Goal: Information Seeking & Learning: Learn about a topic

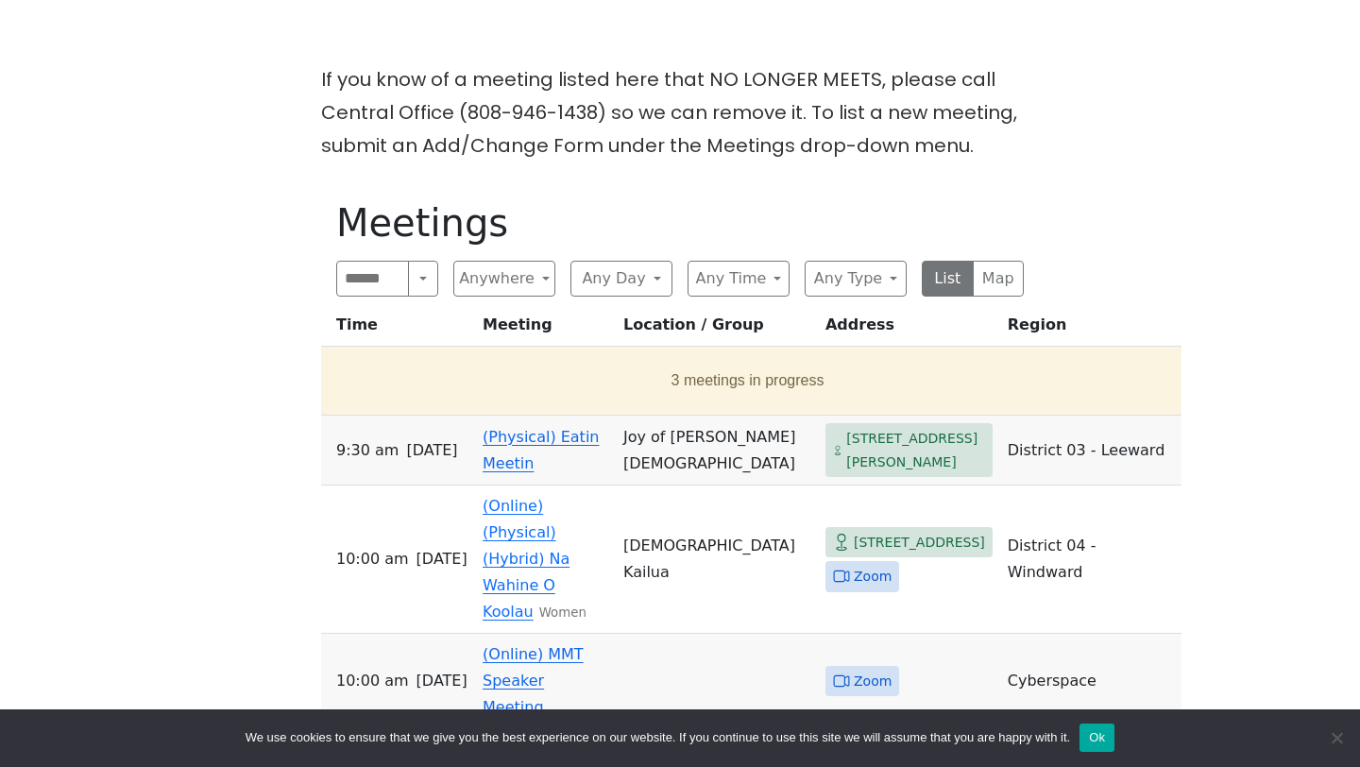
scroll to position [477, 0]
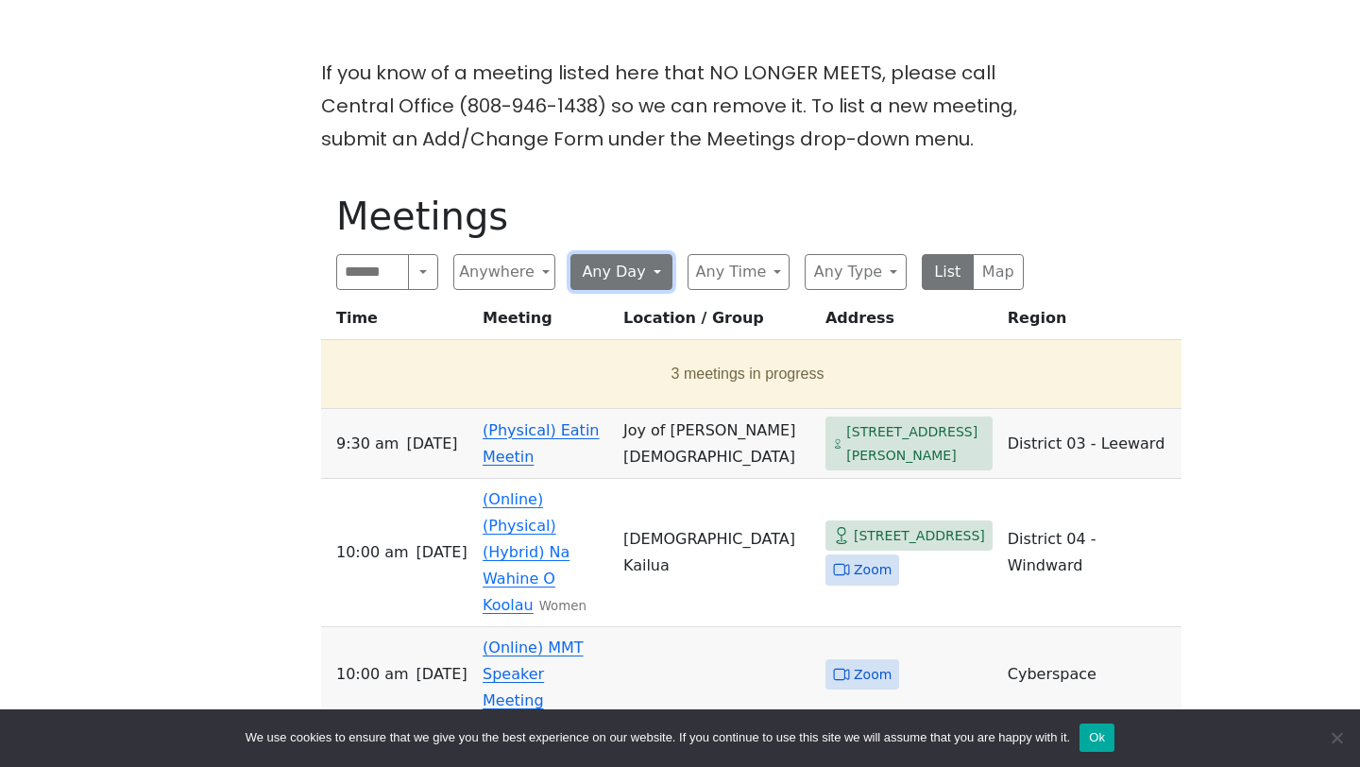
click at [649, 282] on button "Any Day" at bounding box center [621, 272] width 102 height 36
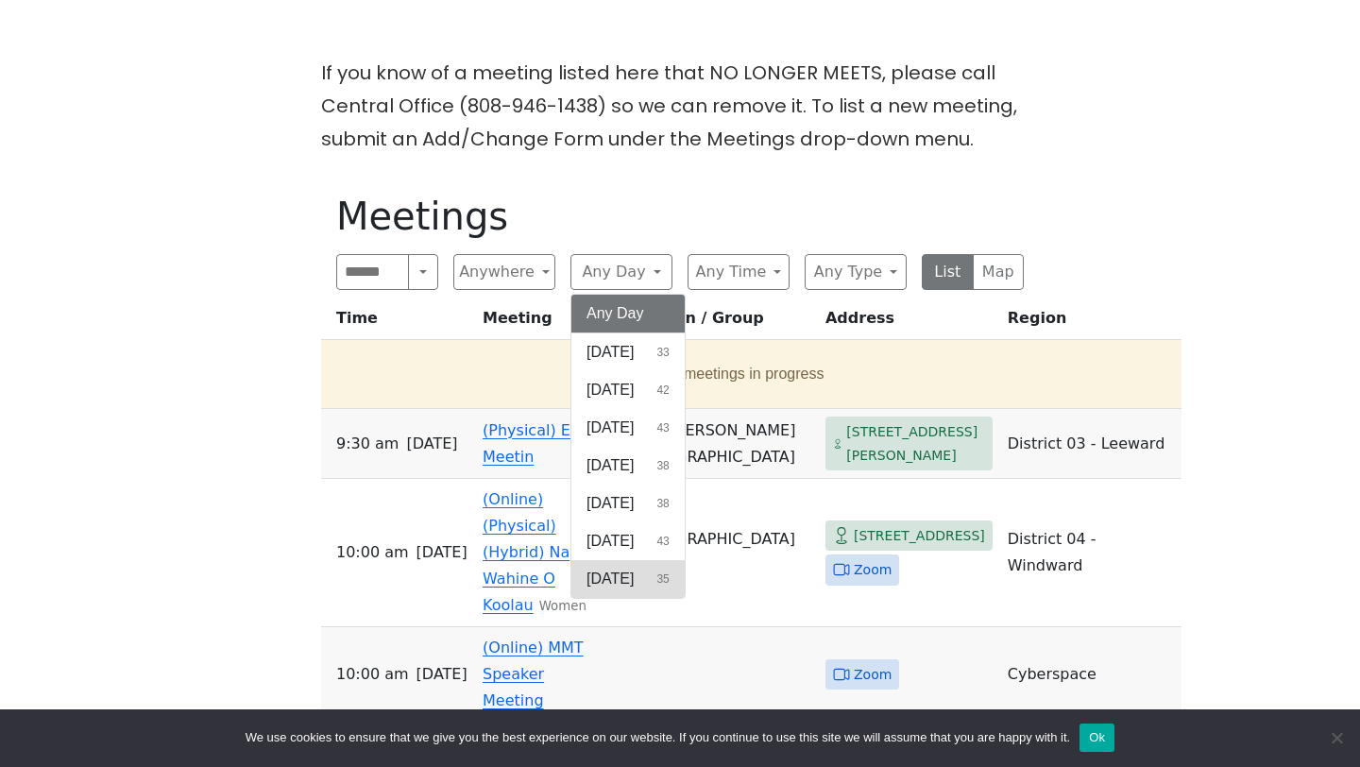
click at [666, 586] on button "[DATE] 35" at bounding box center [627, 579] width 113 height 38
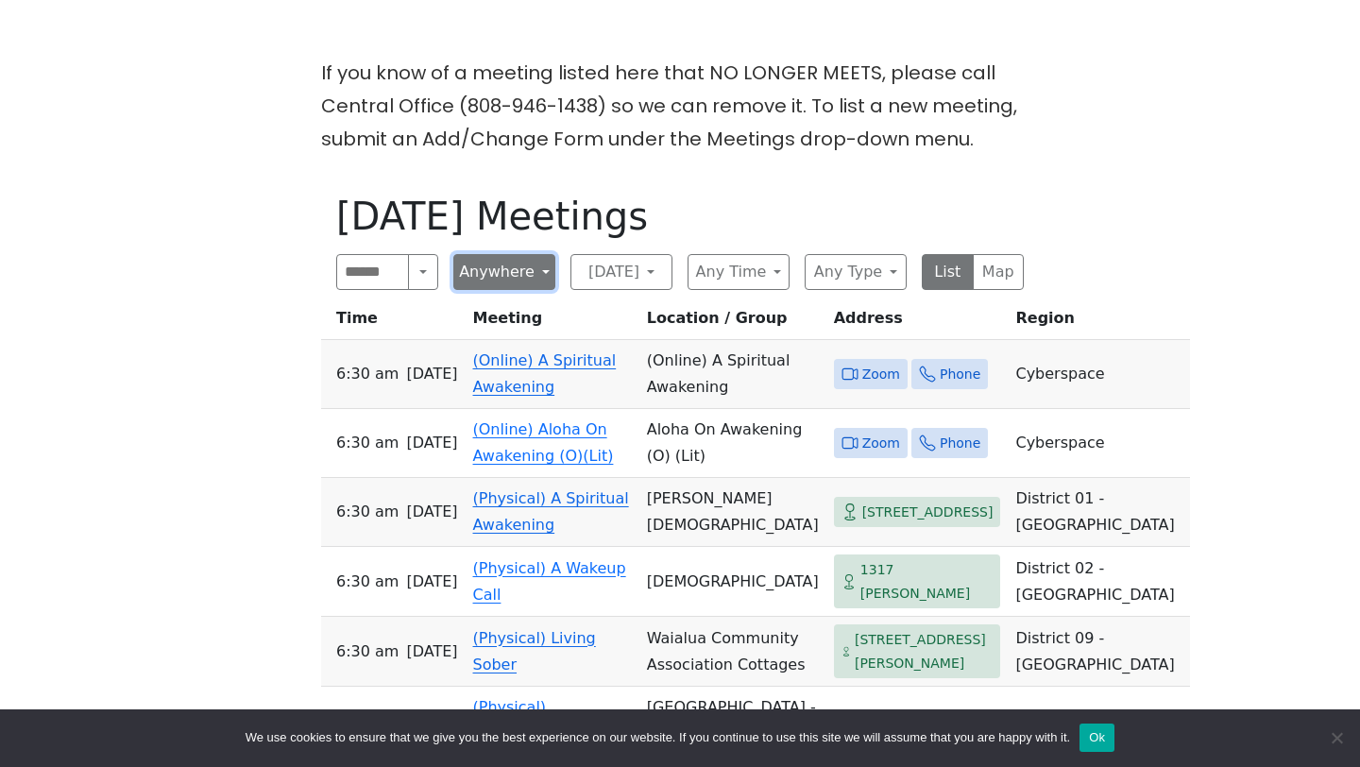
click at [536, 277] on button "Anywhere" at bounding box center [504, 272] width 102 height 36
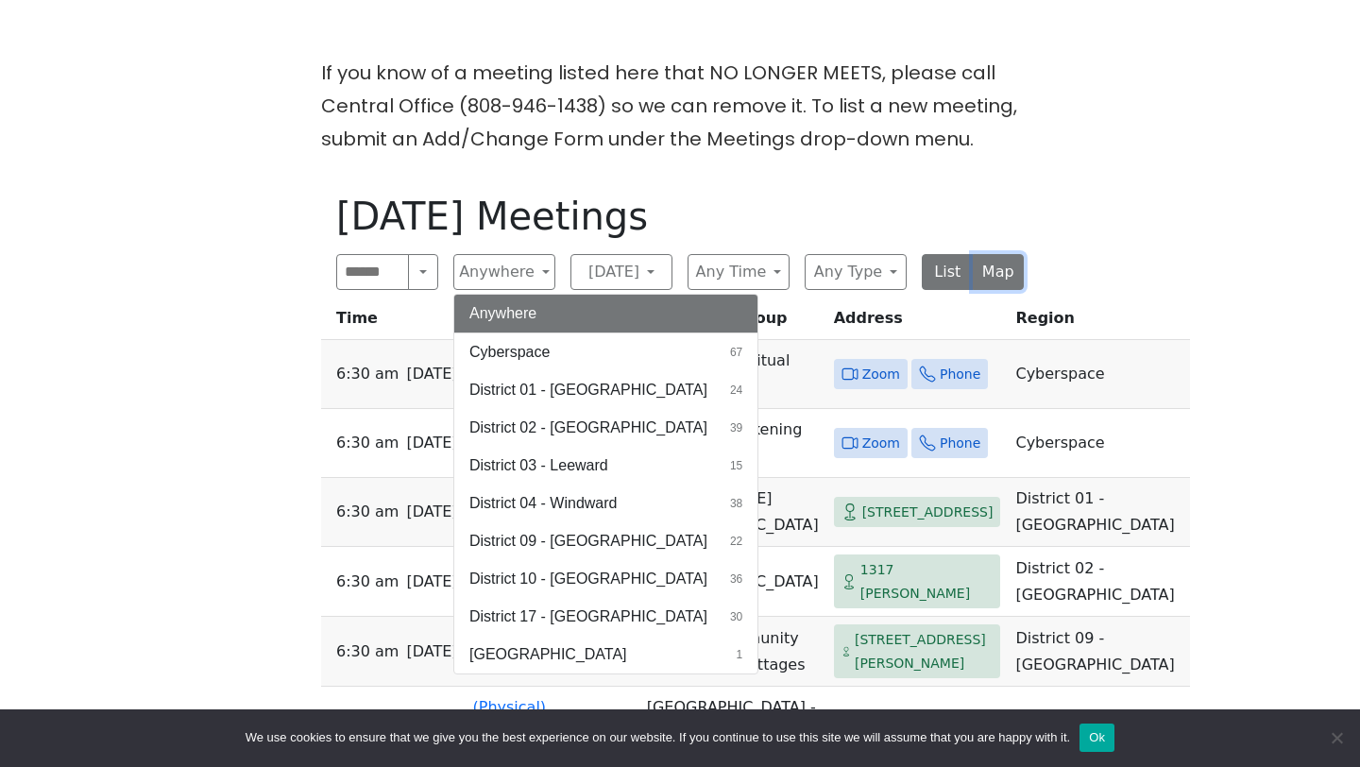
click at [992, 279] on button "Map" at bounding box center [998, 272] width 52 height 36
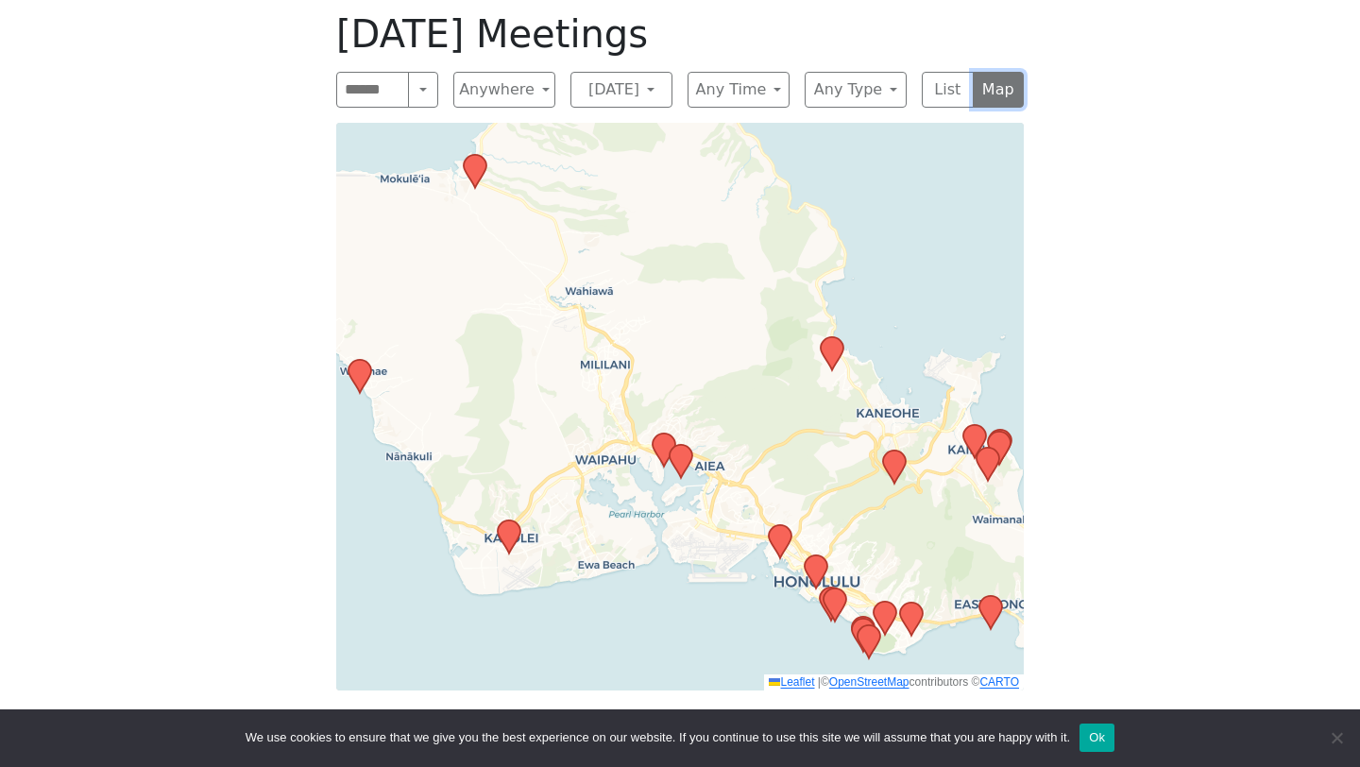
scroll to position [665, 0]
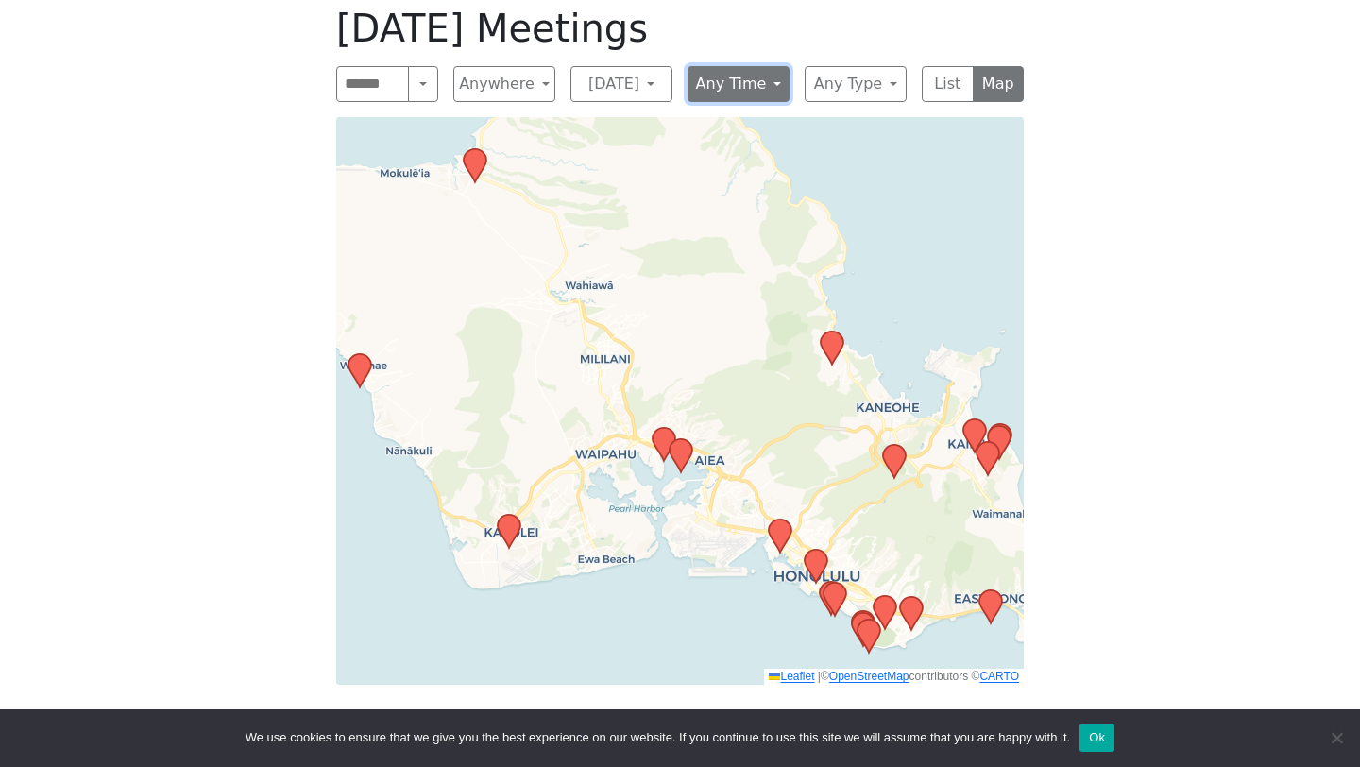
click at [767, 87] on button "Any Time" at bounding box center [738, 84] width 102 height 36
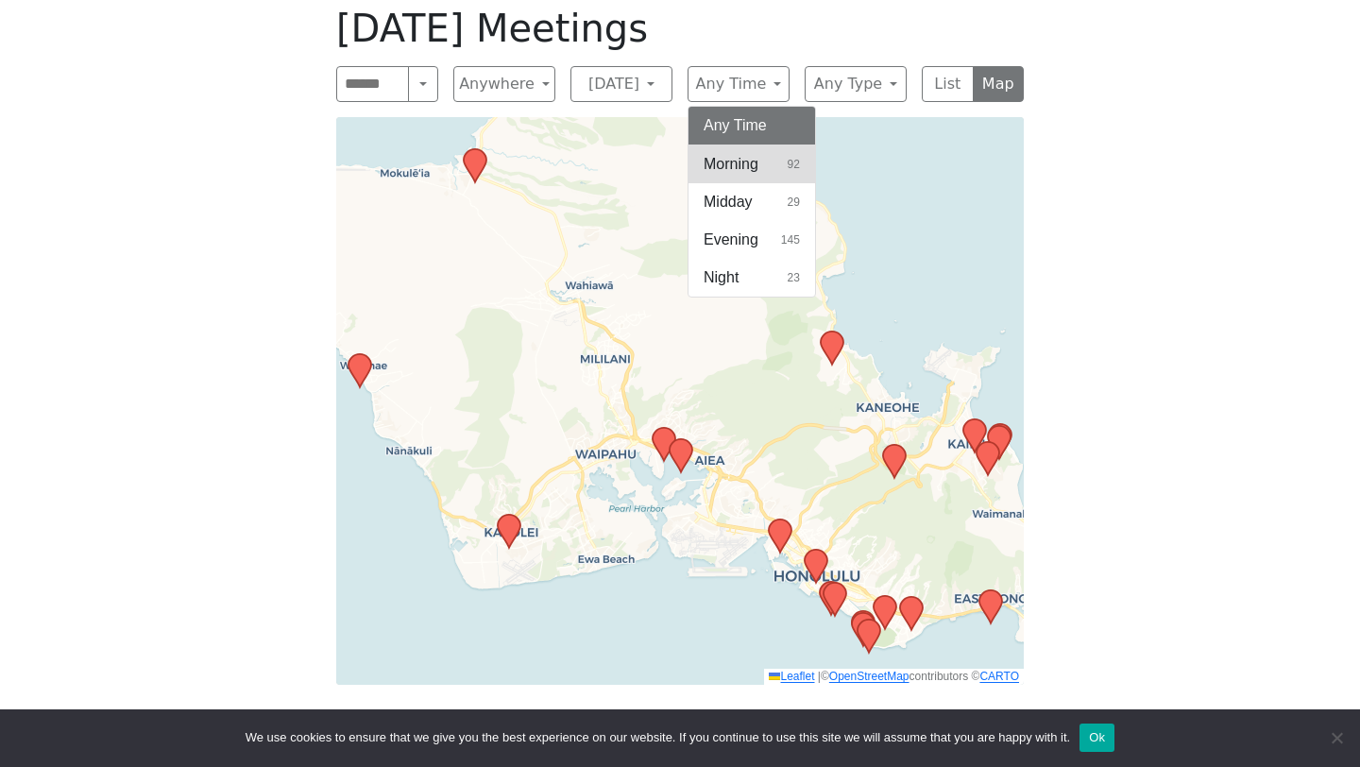
click at [772, 164] on button "Morning 92" at bounding box center [751, 164] width 127 height 38
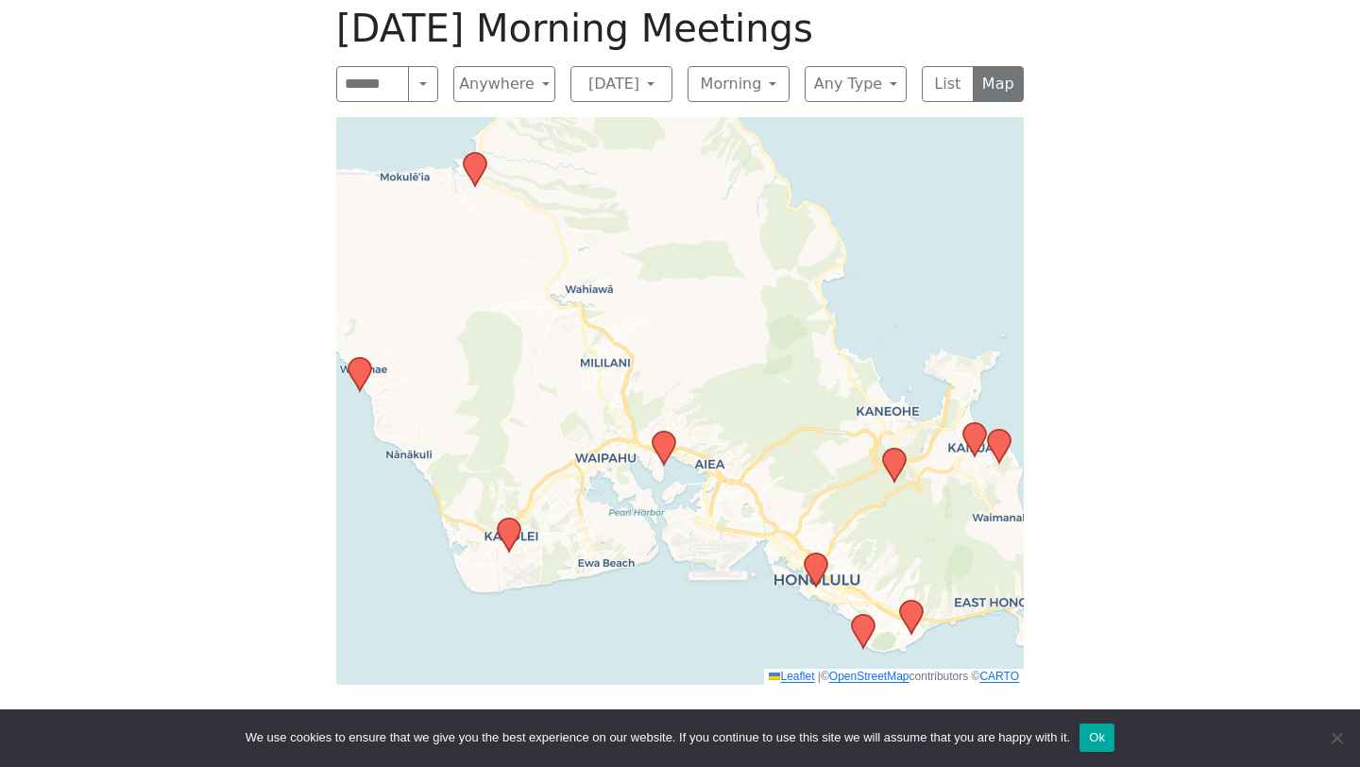
click at [512, 531] on icon at bounding box center [509, 534] width 23 height 33
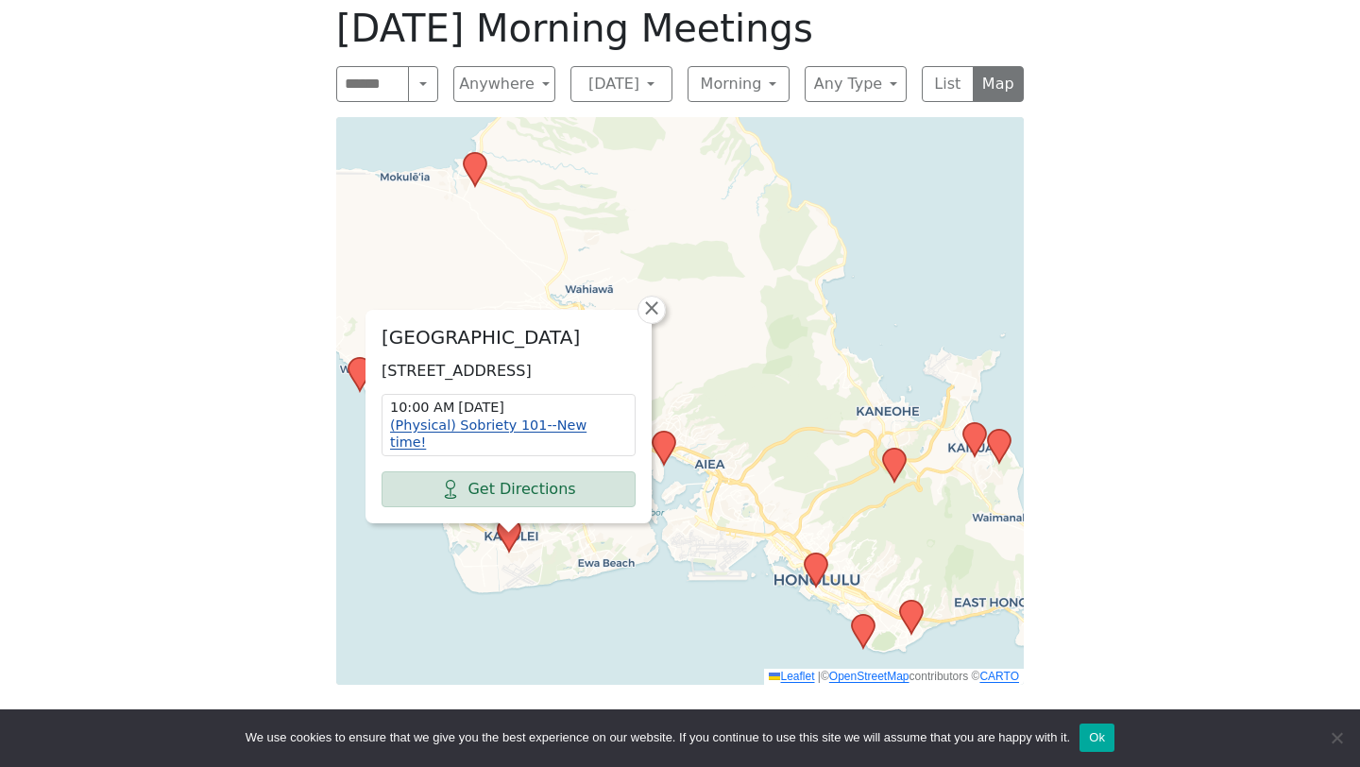
click at [492, 442] on link "(Physical) Sobriety 101--New time!" at bounding box center [488, 433] width 196 height 33
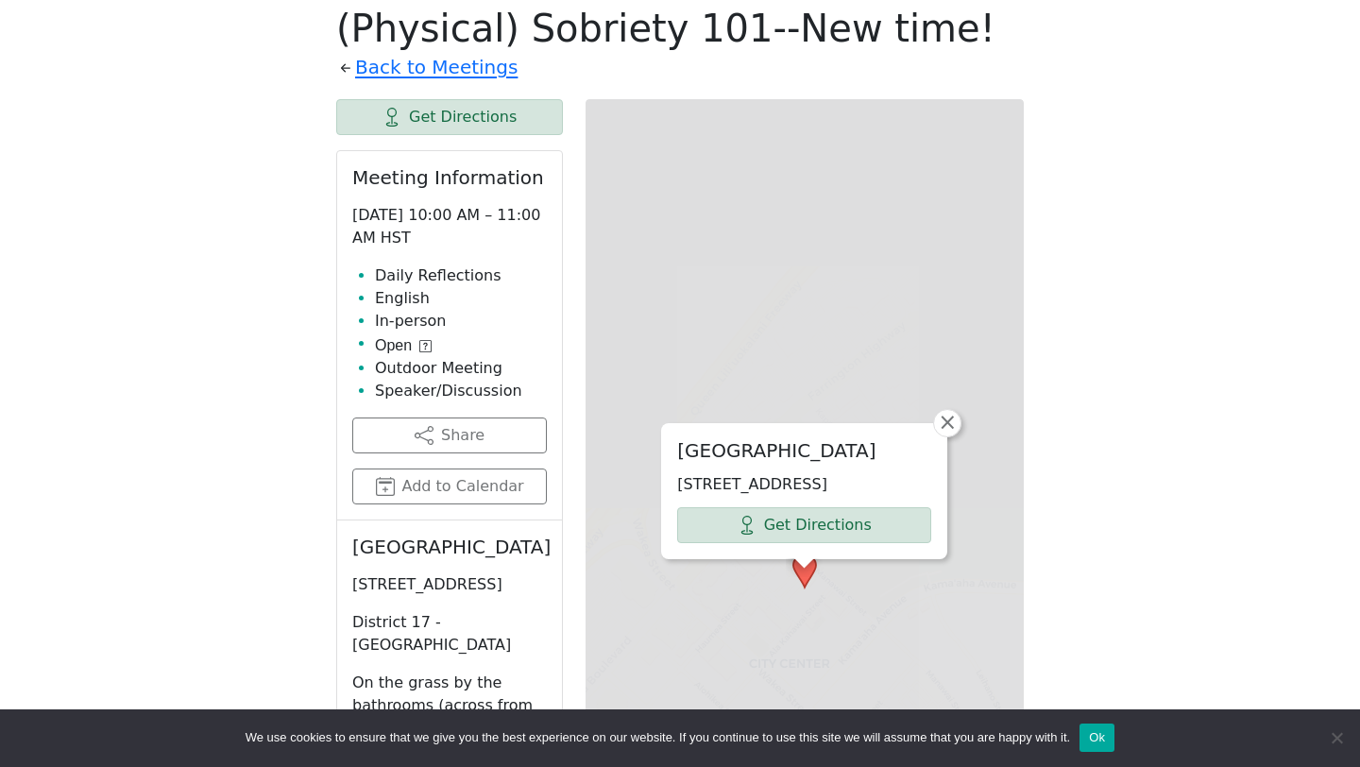
scroll to position [655, 0]
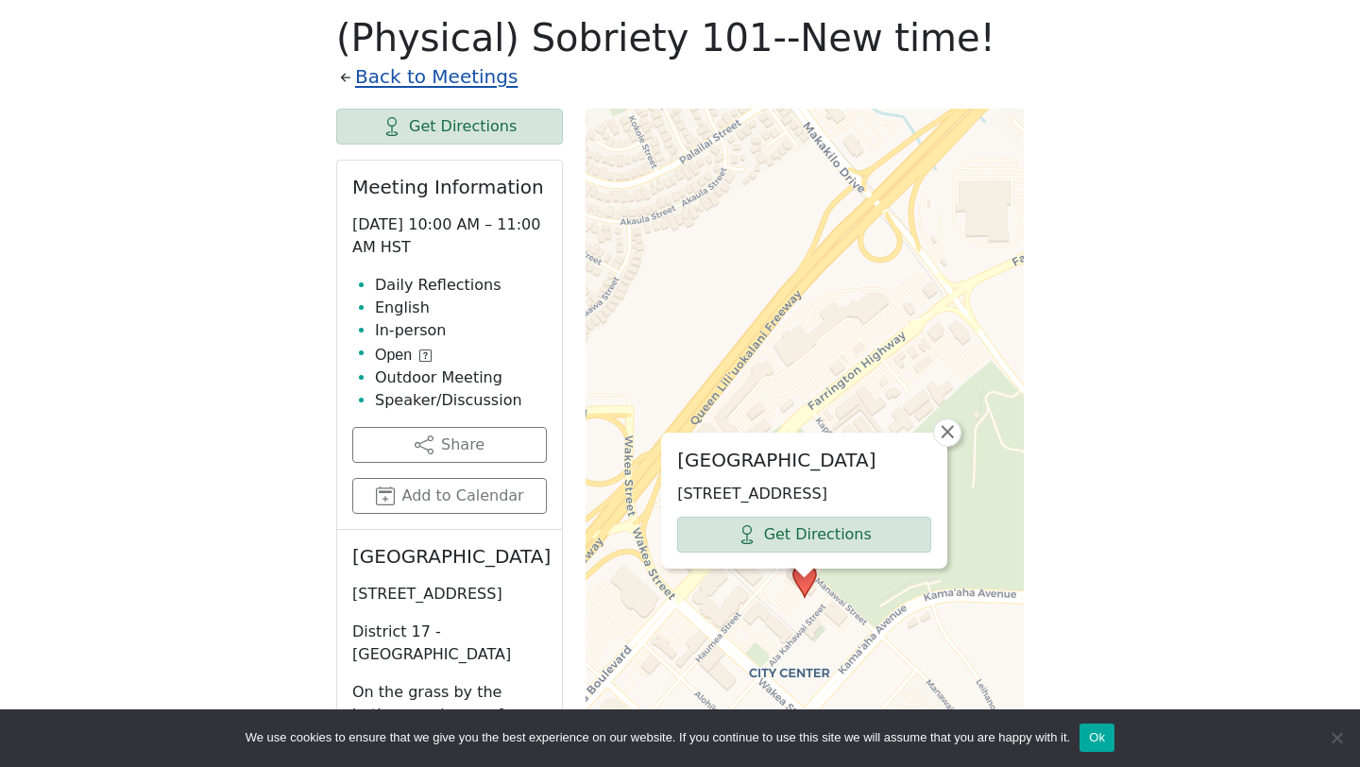
click at [376, 79] on link "Back to Meetings" at bounding box center [436, 76] width 162 height 33
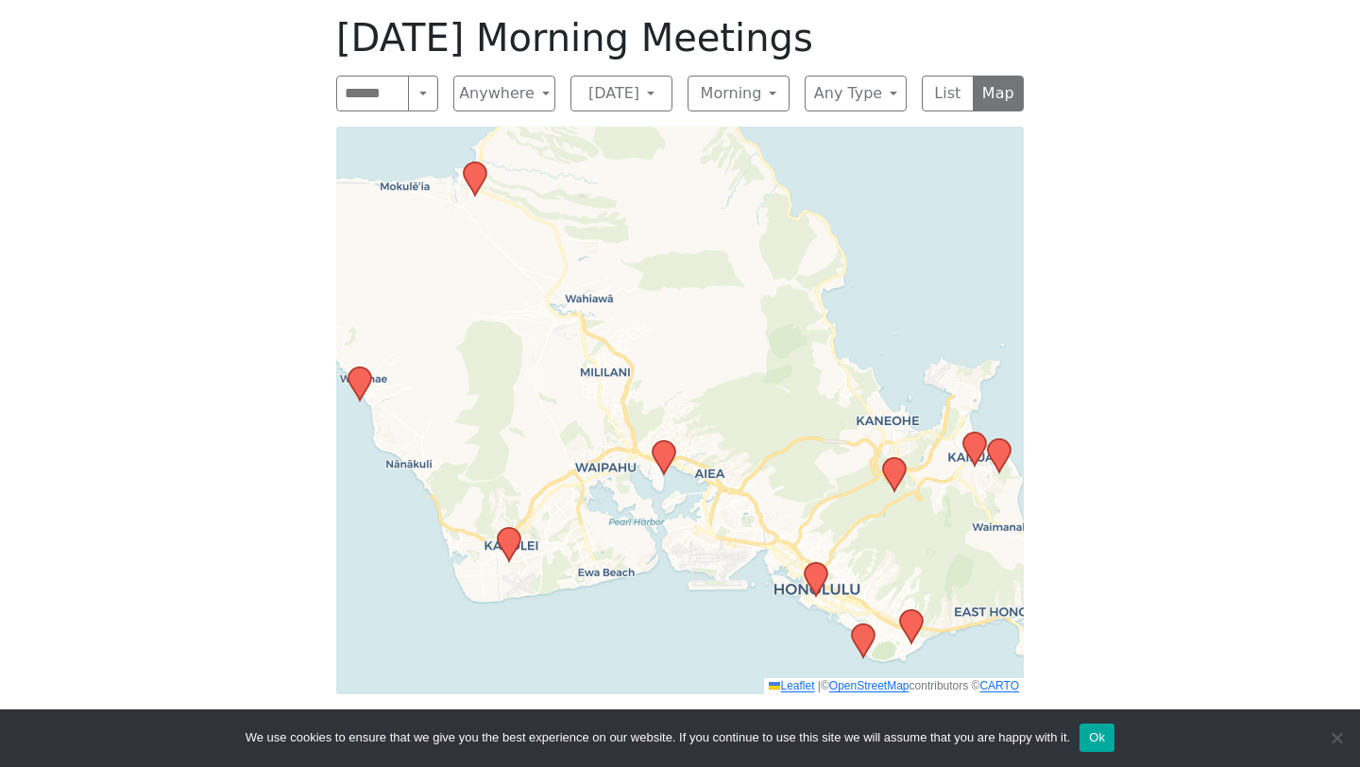
click at [665, 456] on icon at bounding box center [663, 457] width 23 height 33
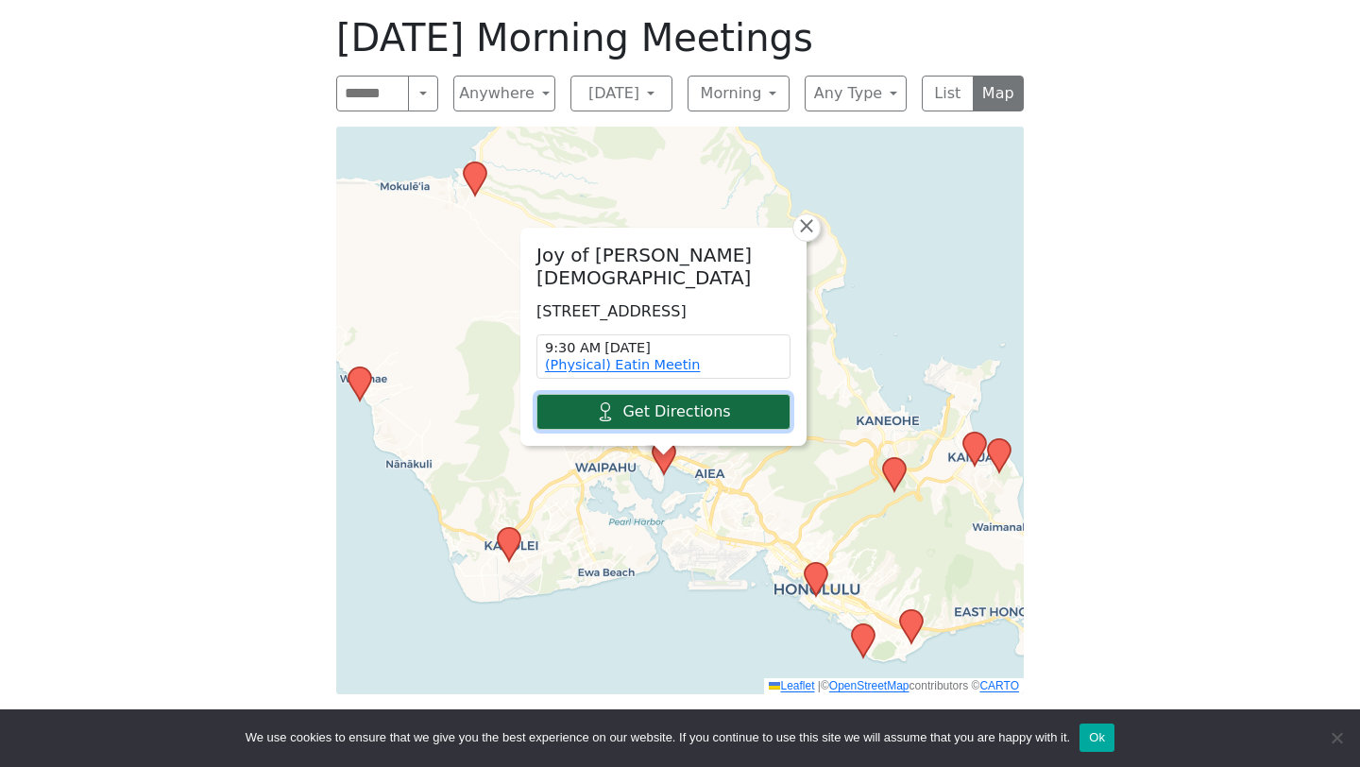
click at [654, 409] on link "Get Directions" at bounding box center [663, 412] width 254 height 36
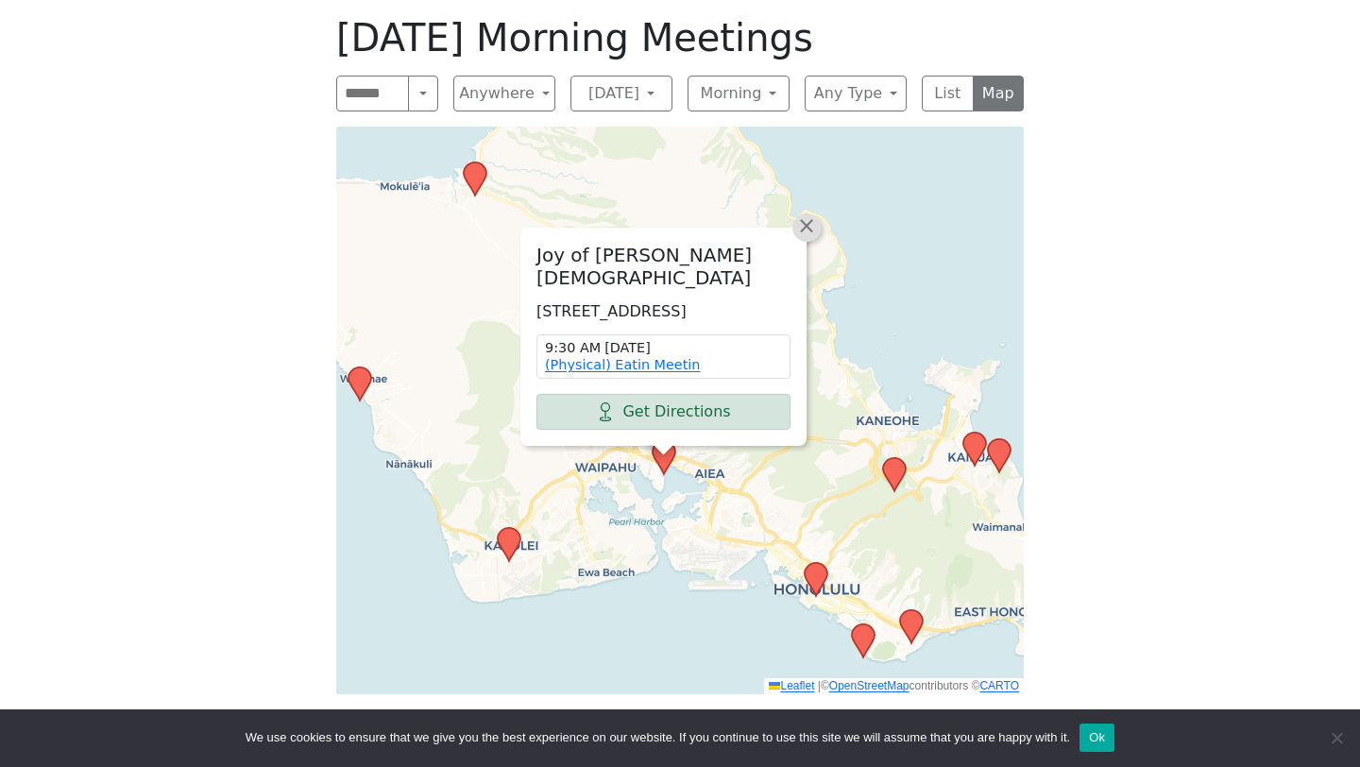
click at [807, 222] on span "×" at bounding box center [806, 225] width 19 height 23
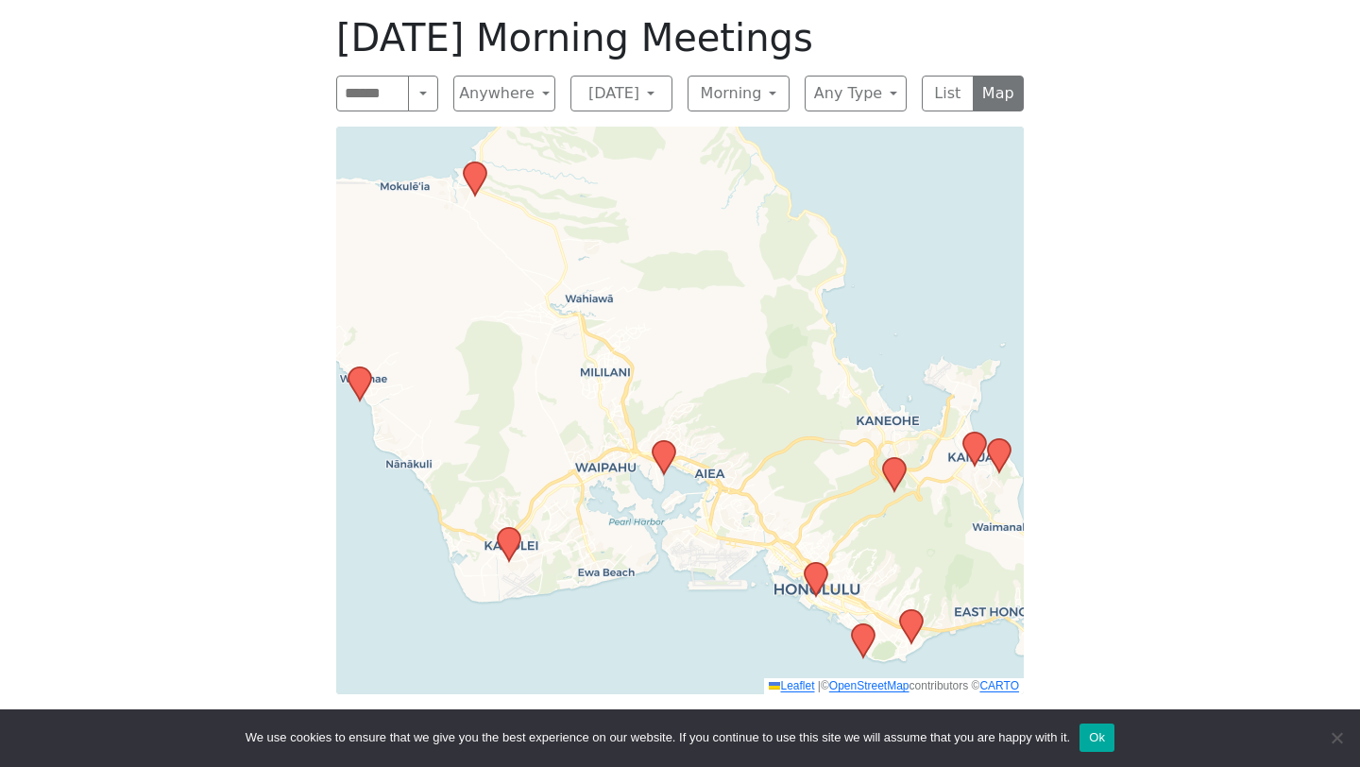
click at [817, 569] on icon at bounding box center [815, 579] width 23 height 33
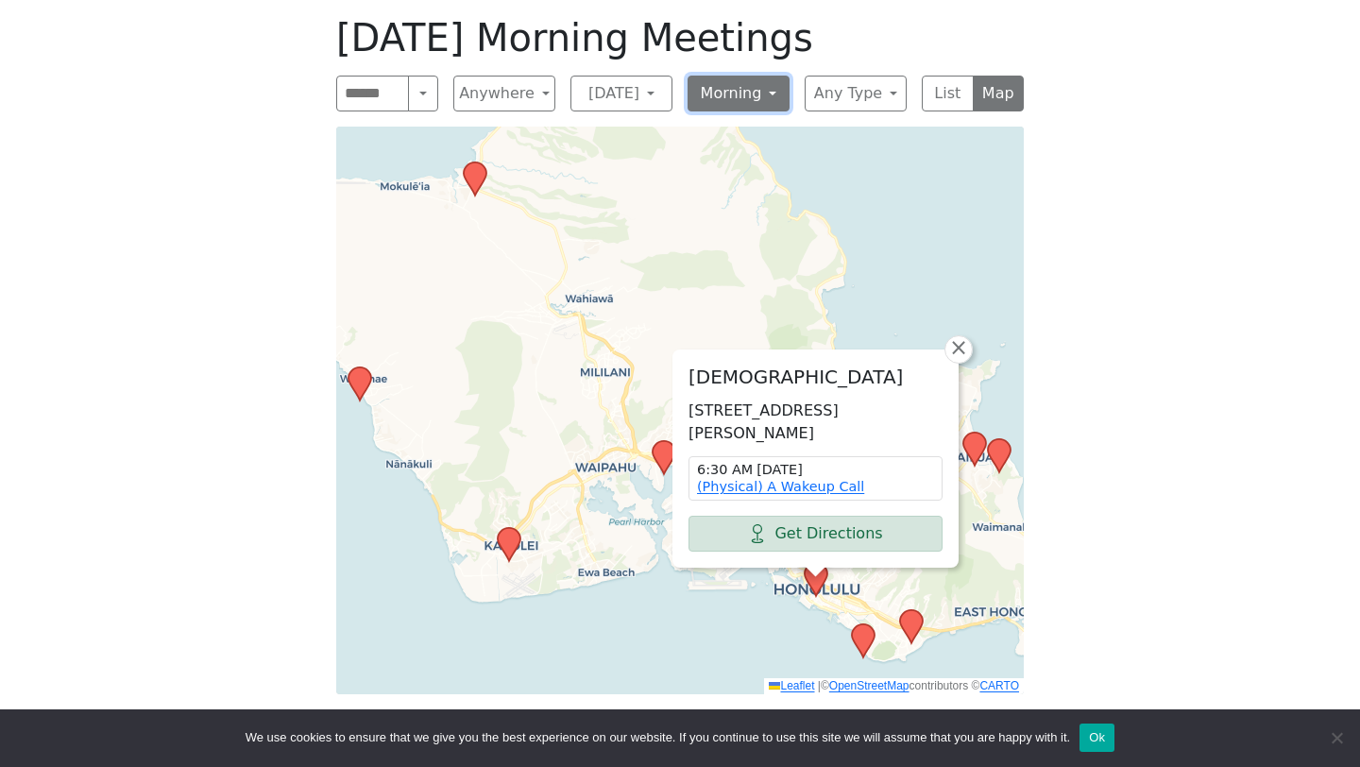
click at [762, 99] on button "Morning" at bounding box center [738, 94] width 102 height 36
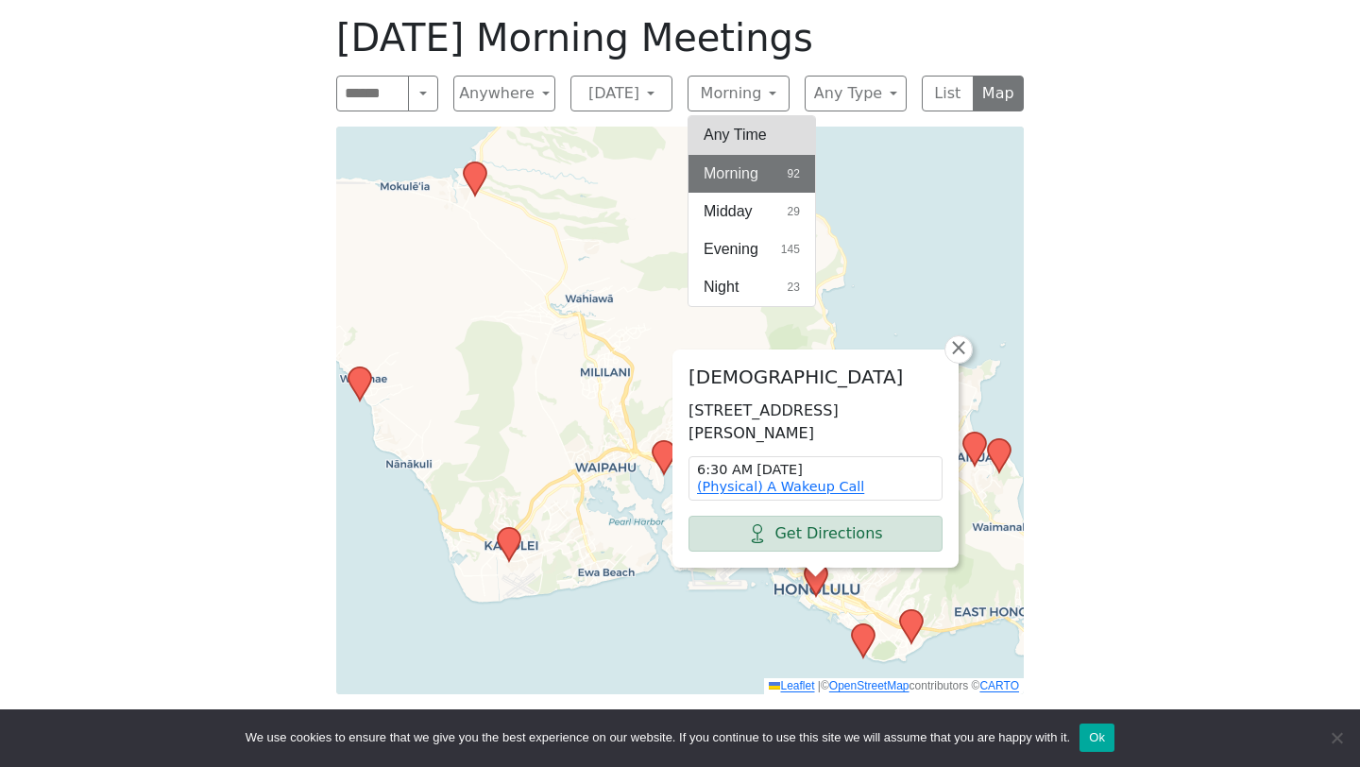
click at [748, 141] on button "Any Time" at bounding box center [751, 135] width 127 height 38
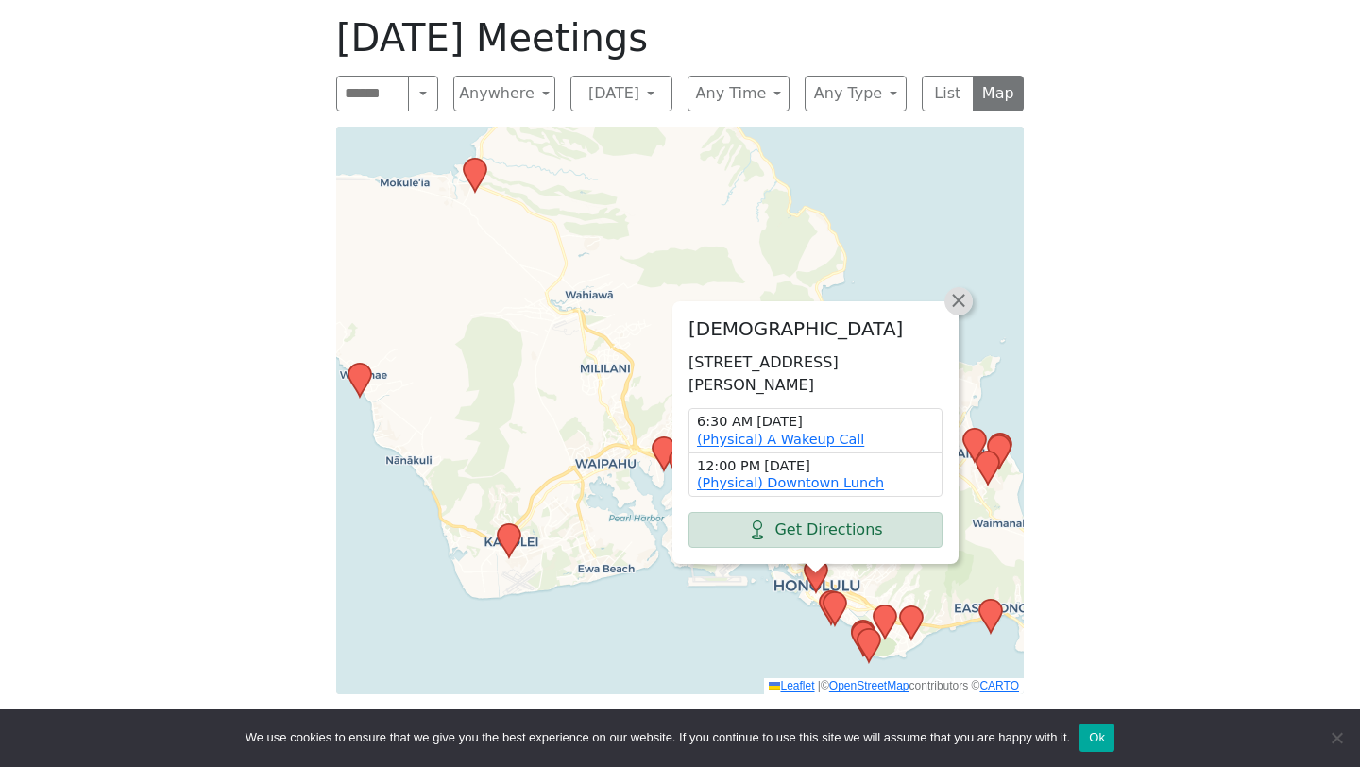
click at [957, 297] on span "×" at bounding box center [958, 300] width 19 height 23
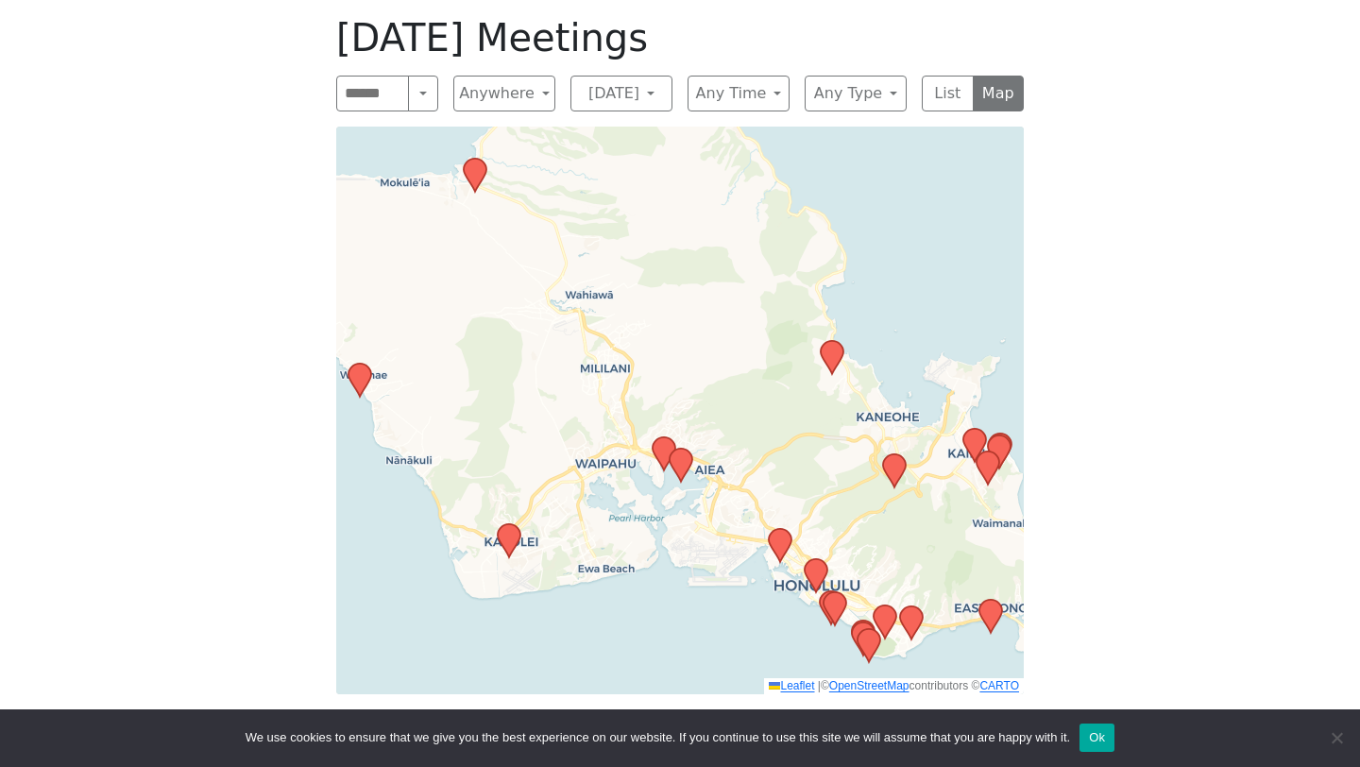
click at [684, 462] on icon at bounding box center [680, 464] width 23 height 33
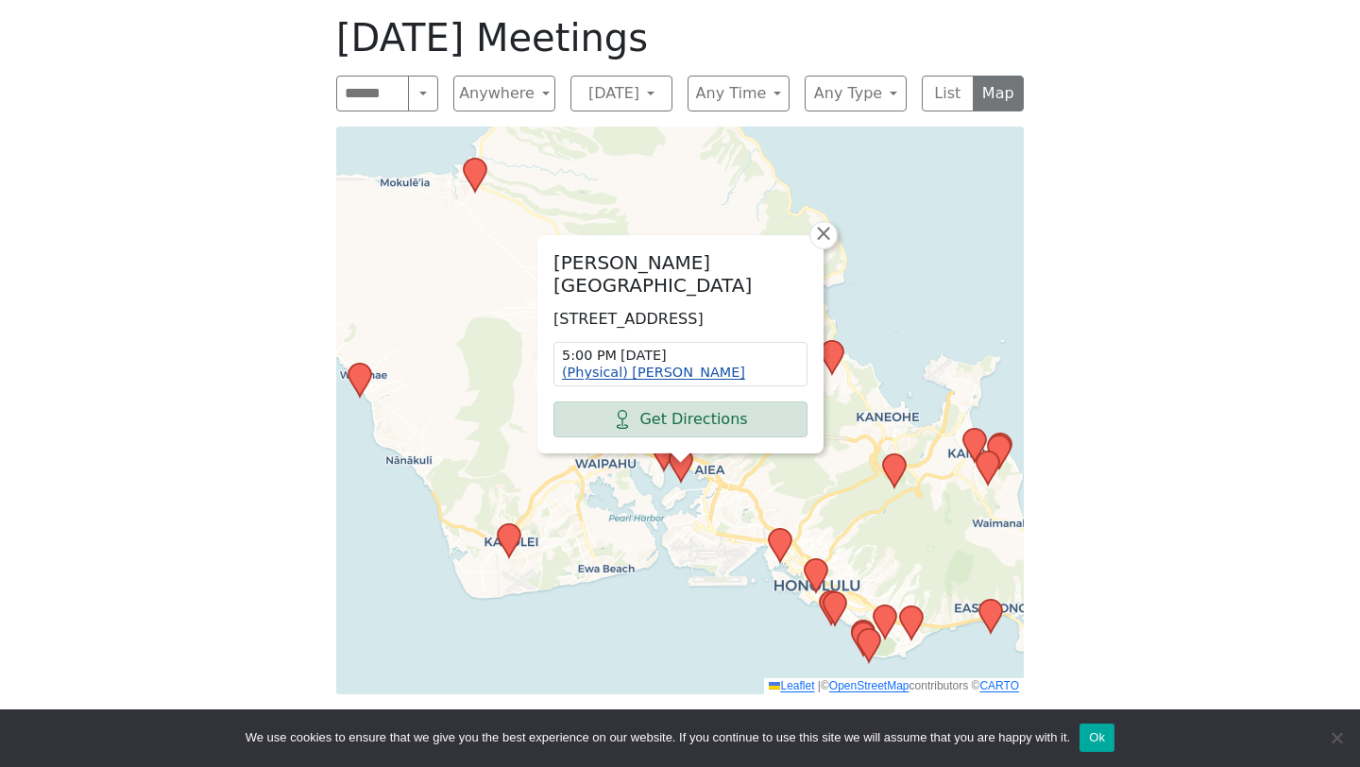
click at [678, 373] on link "(Physical) [PERSON_NAME]" at bounding box center [653, 371] width 183 height 15
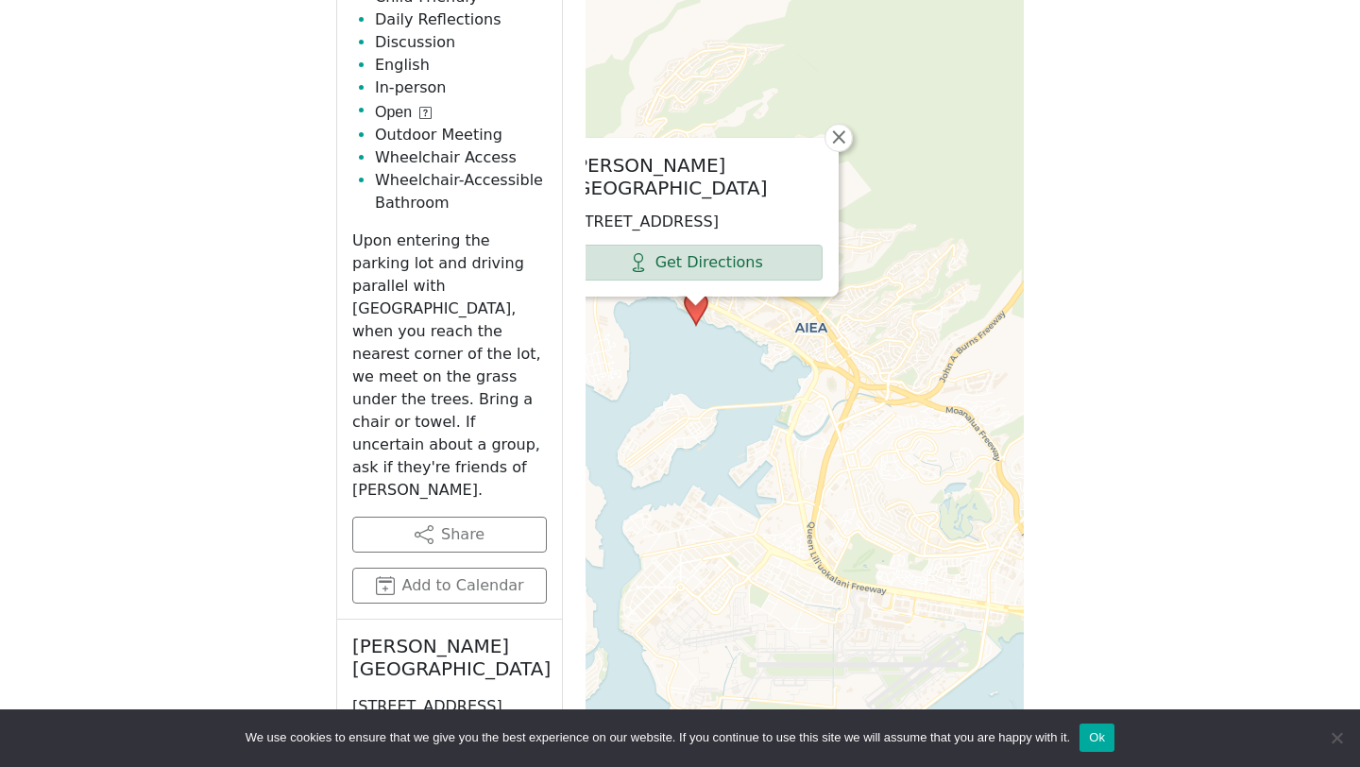
scroll to position [952, 0]
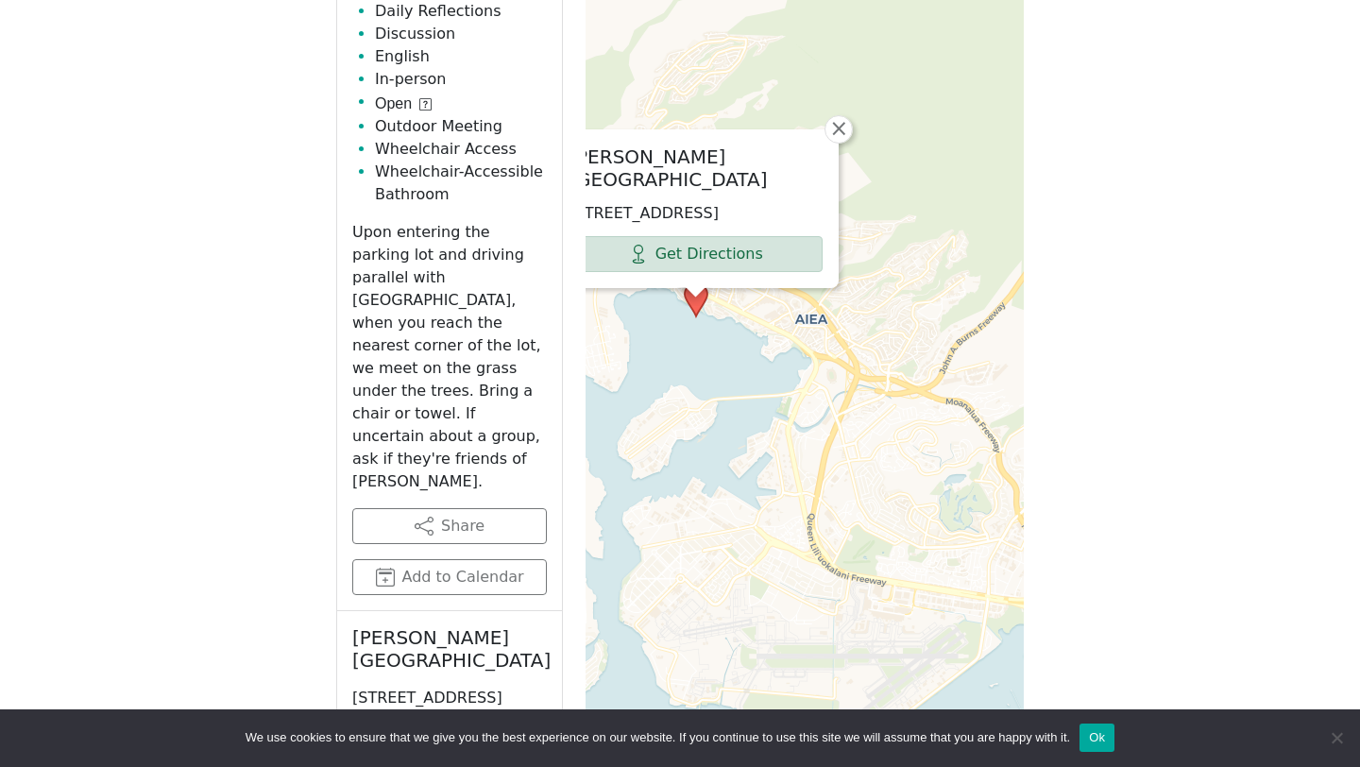
scroll to position [655, 0]
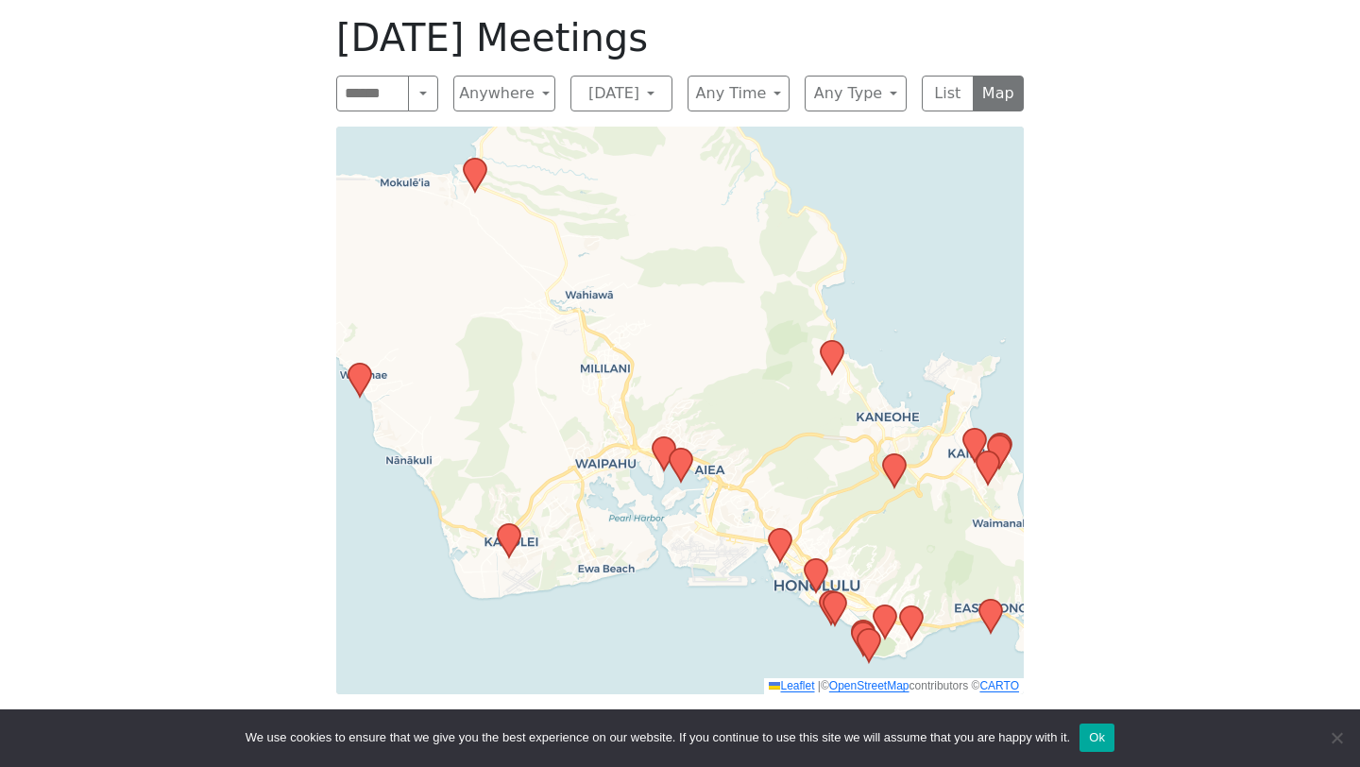
click at [777, 538] on icon at bounding box center [780, 545] width 23 height 33
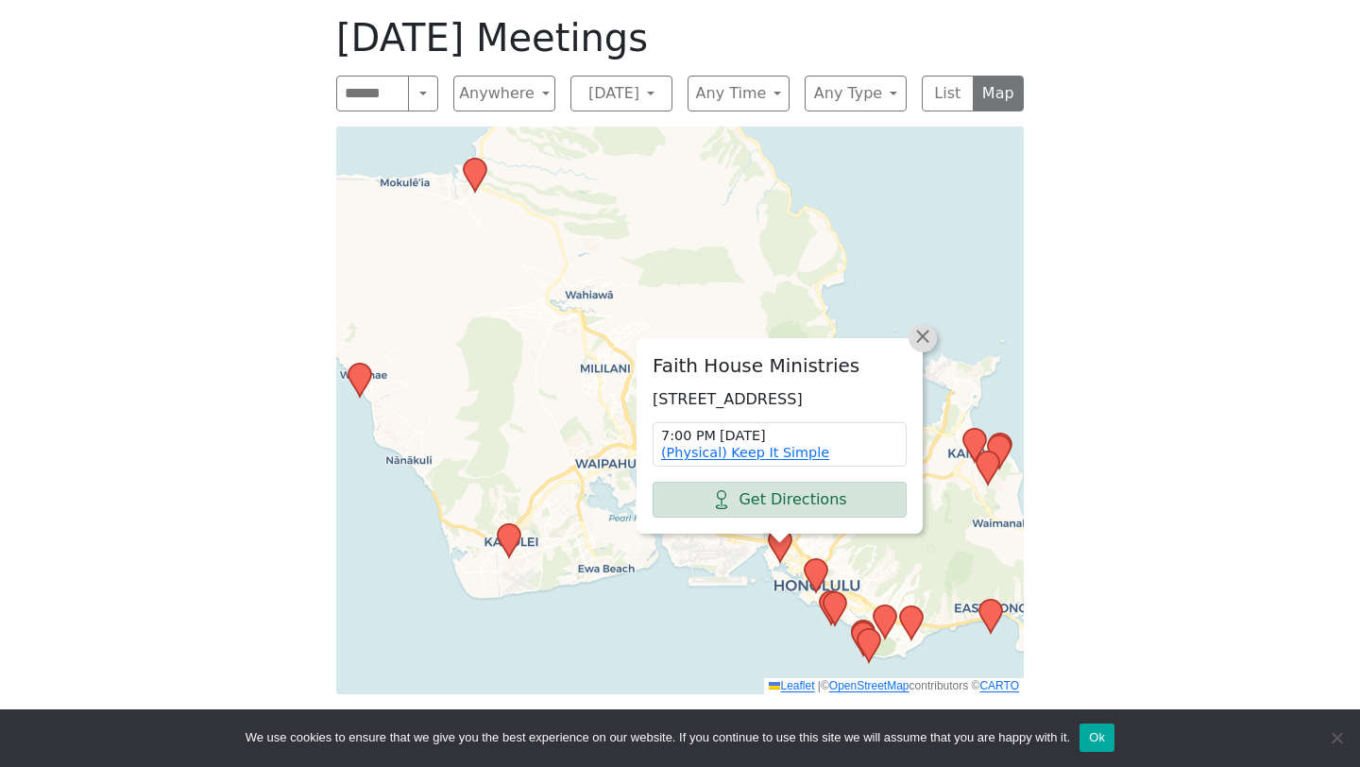
click at [923, 325] on span "×" at bounding box center [922, 336] width 19 height 23
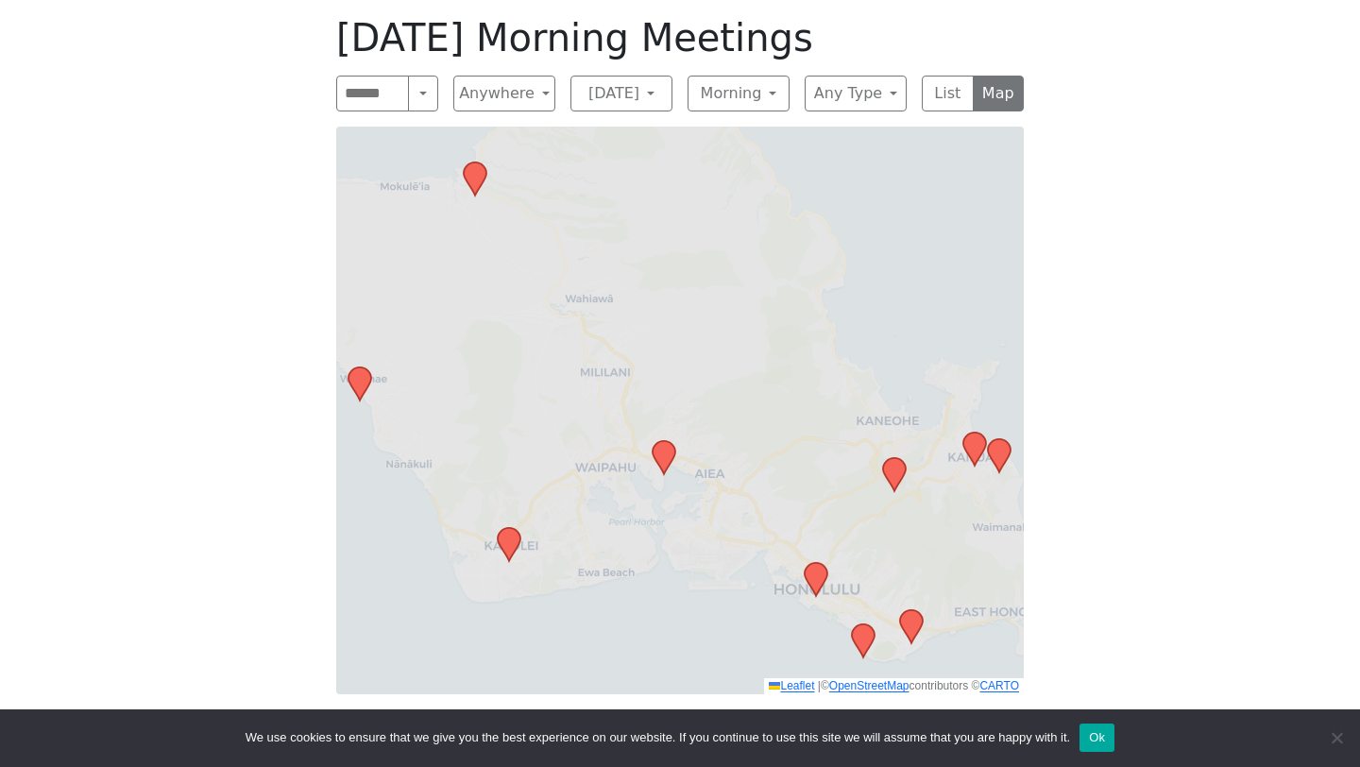
scroll to position [665, 0]
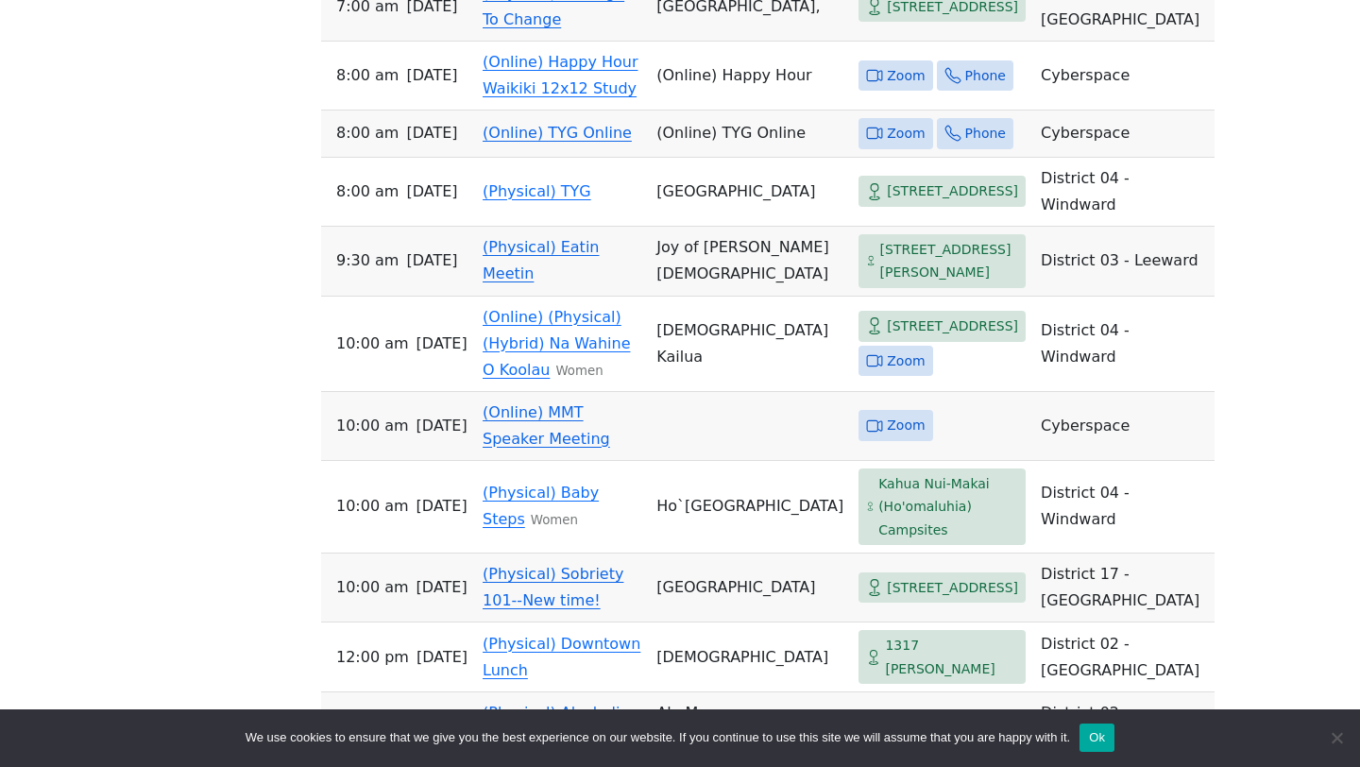
scroll to position [1453, 0]
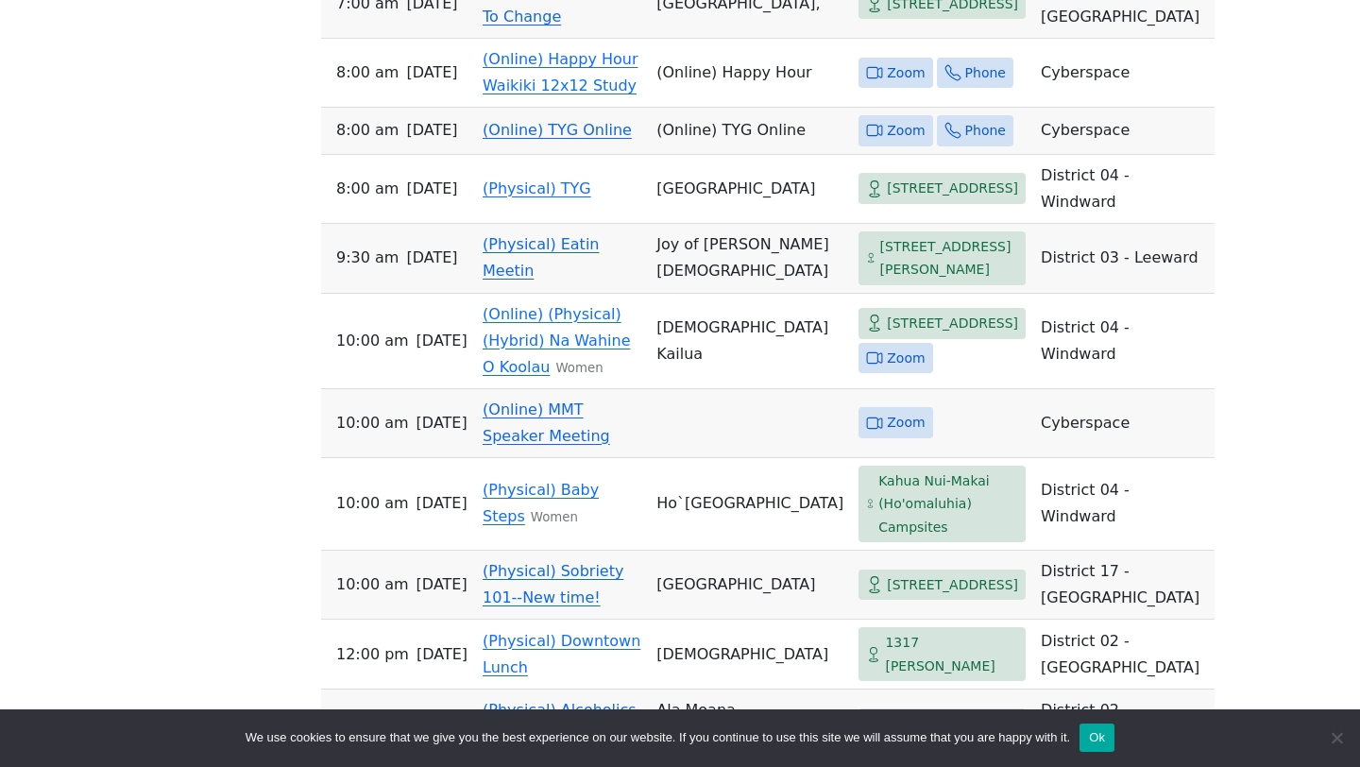
click at [510, 139] on link "(Online) TYG Online" at bounding box center [556, 130] width 149 height 18
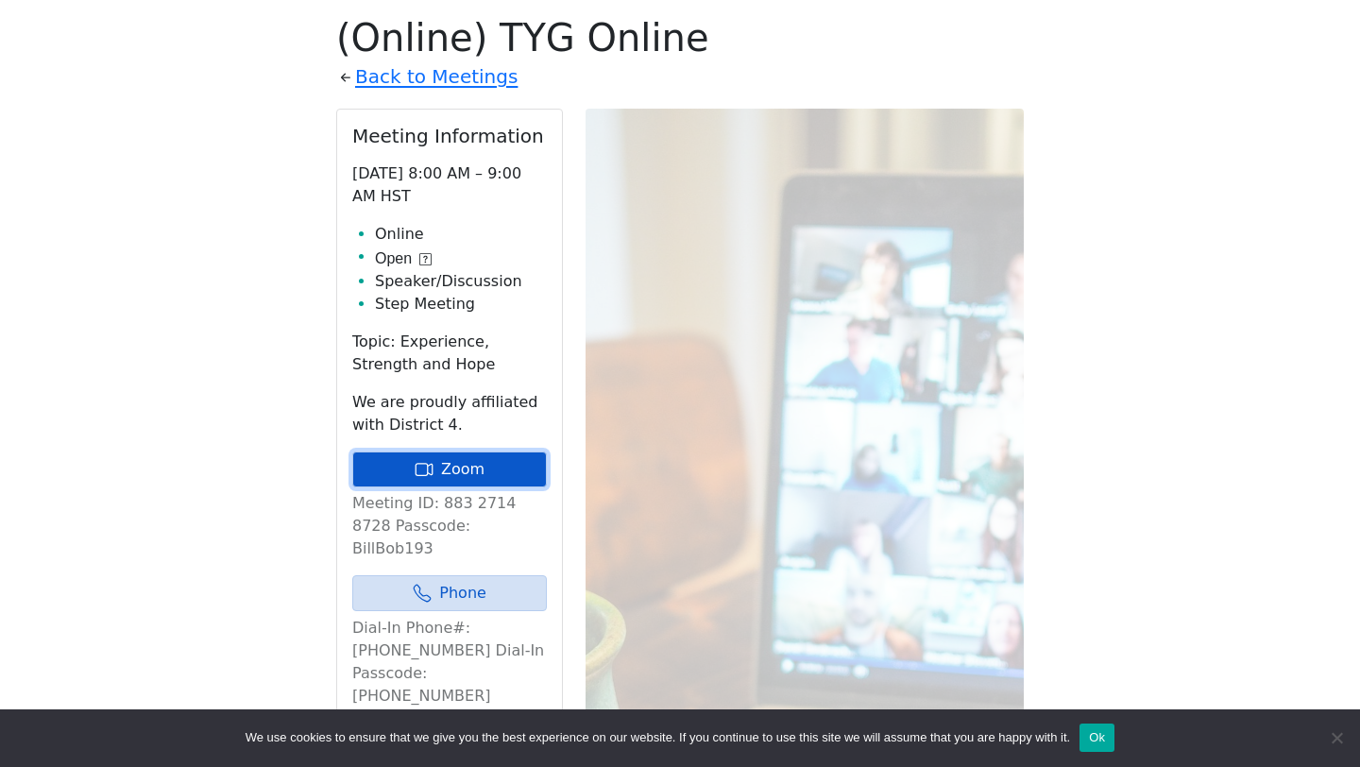
click at [448, 463] on link "Zoom" at bounding box center [449, 469] width 194 height 36
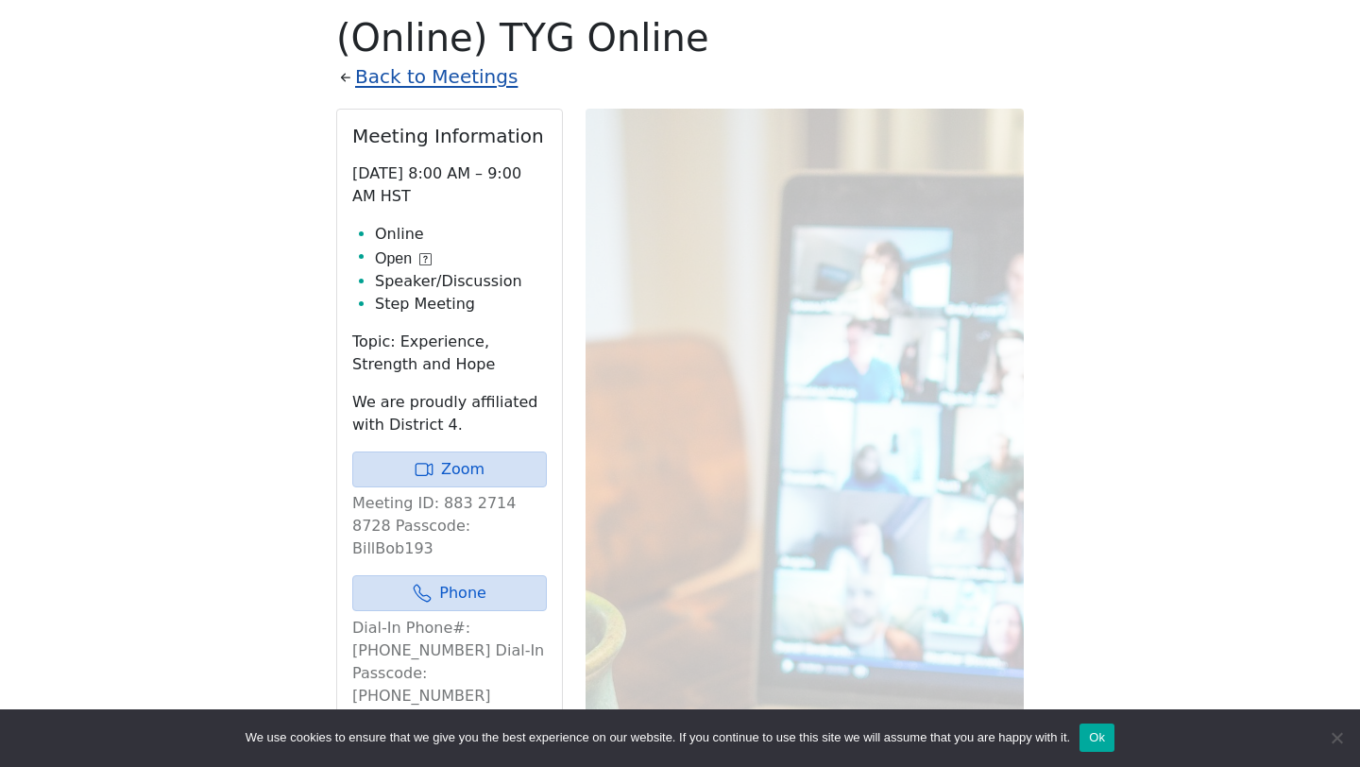
click at [457, 80] on link "Back to Meetings" at bounding box center [436, 76] width 162 height 33
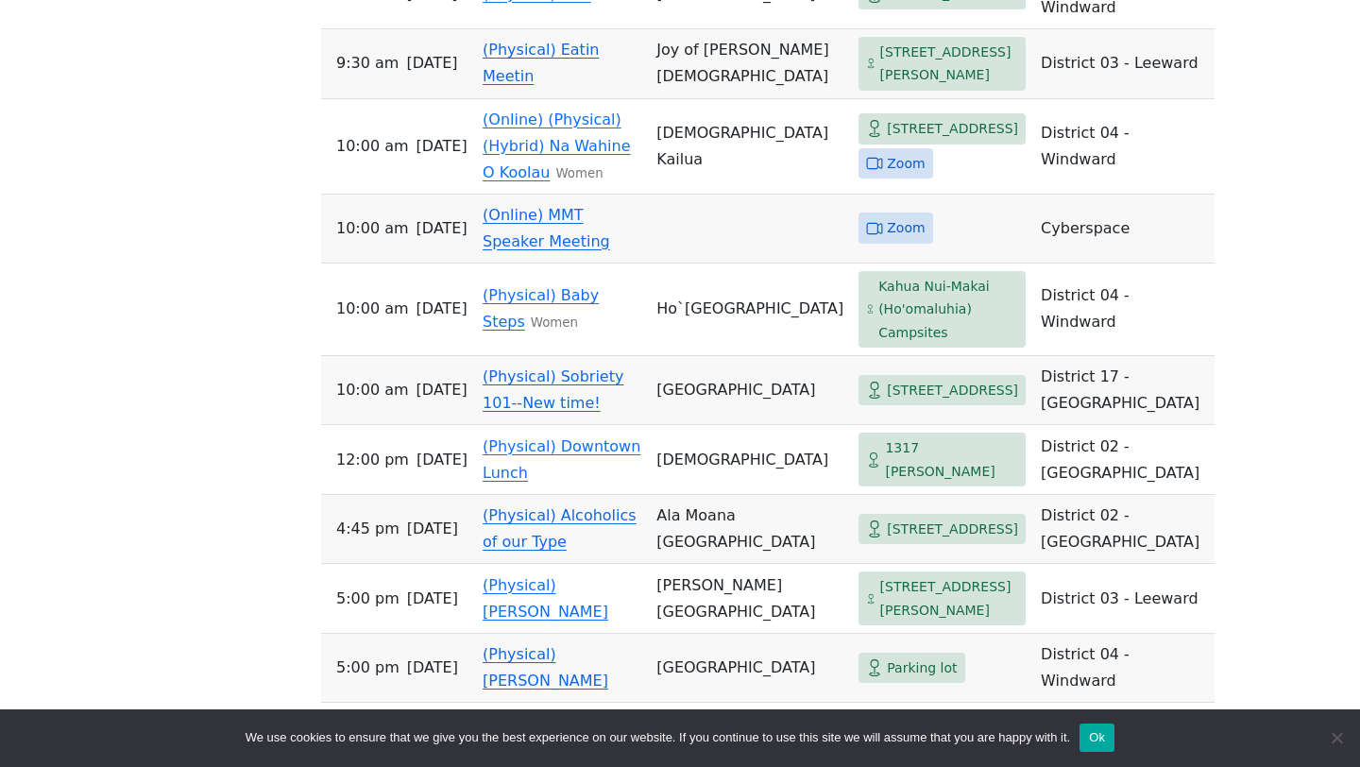
scroll to position [1650, 0]
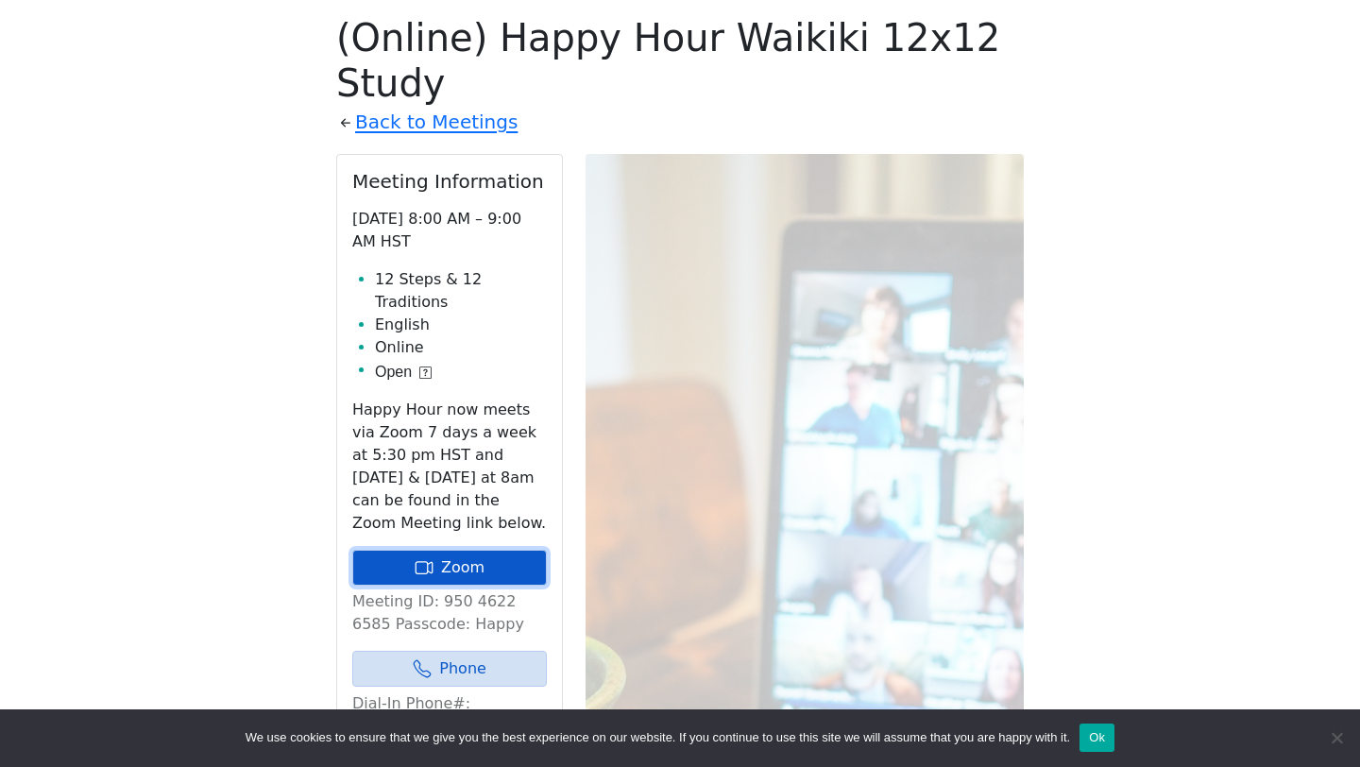
click at [497, 550] on link "Zoom" at bounding box center [449, 568] width 194 height 36
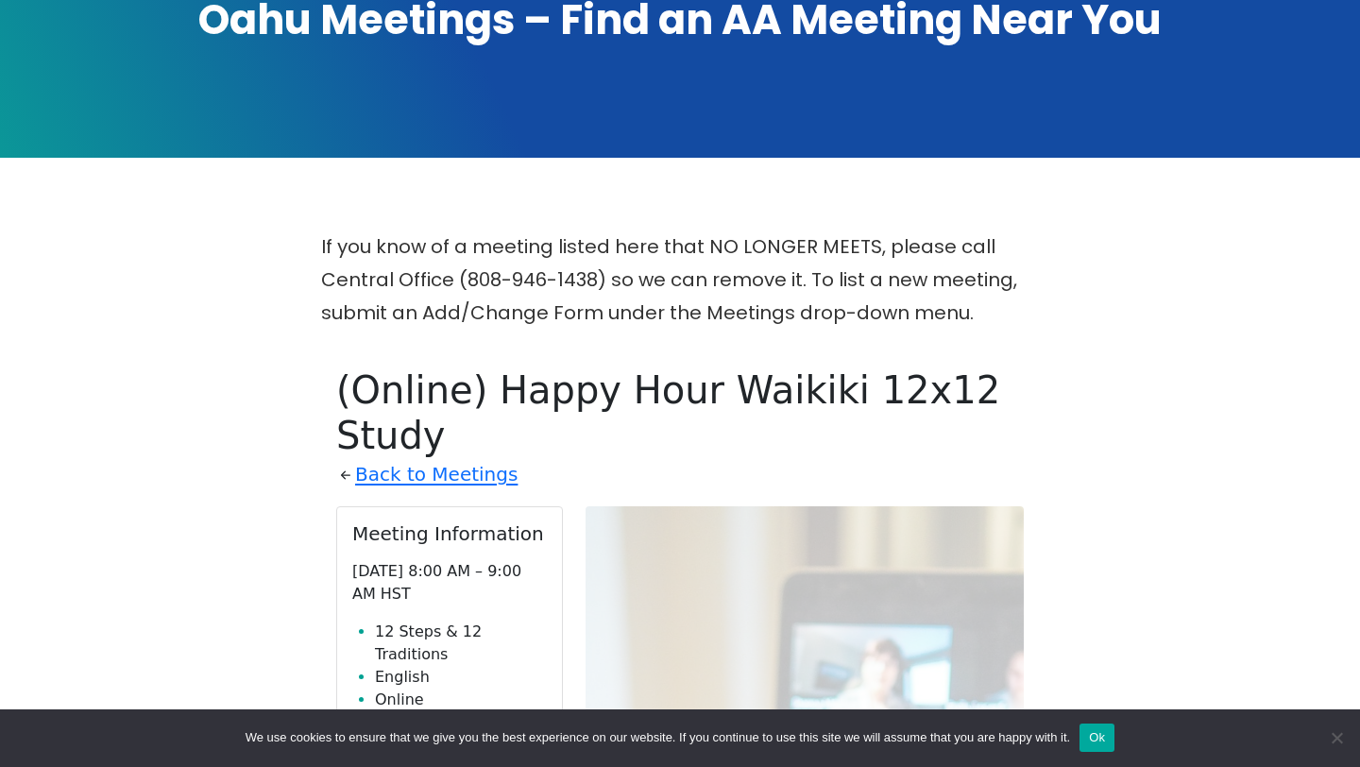
scroll to position [307, 0]
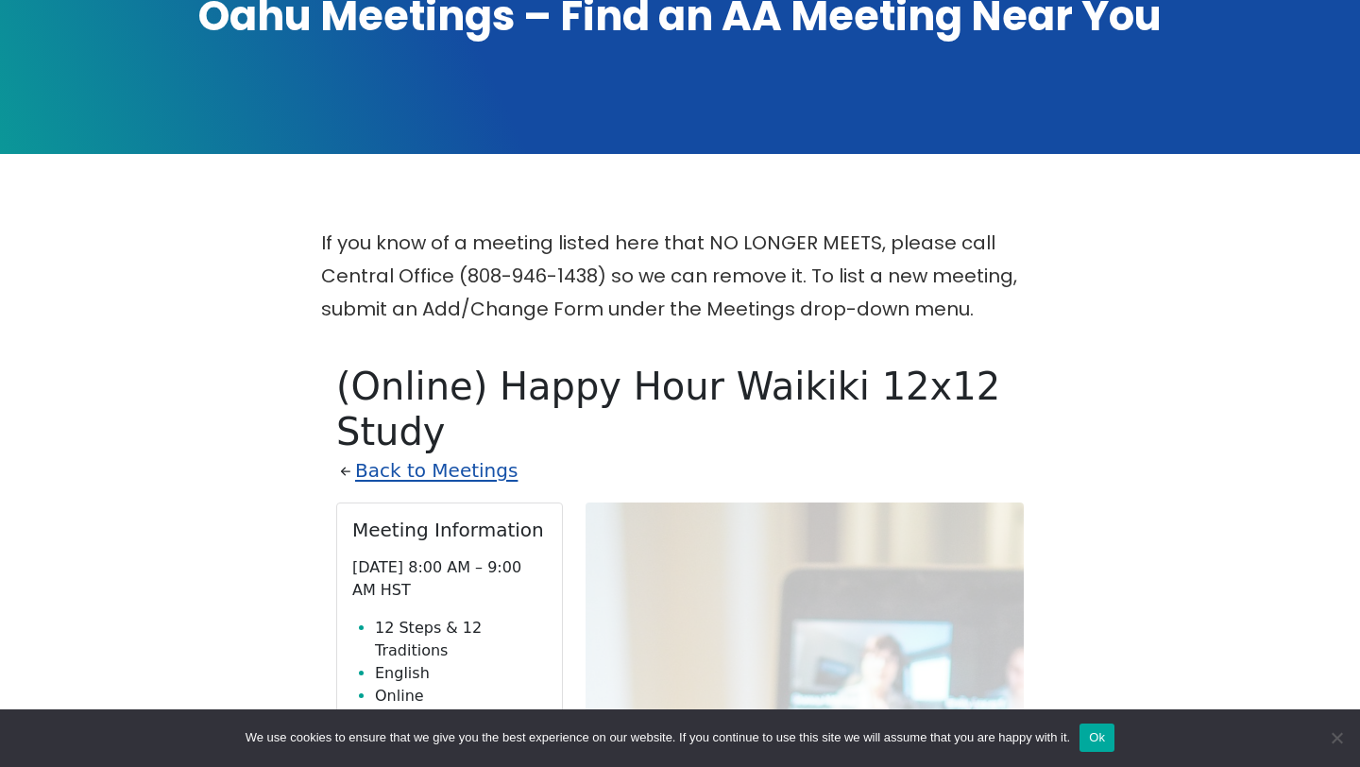
click at [409, 454] on link "Back to Meetings" at bounding box center [436, 470] width 162 height 33
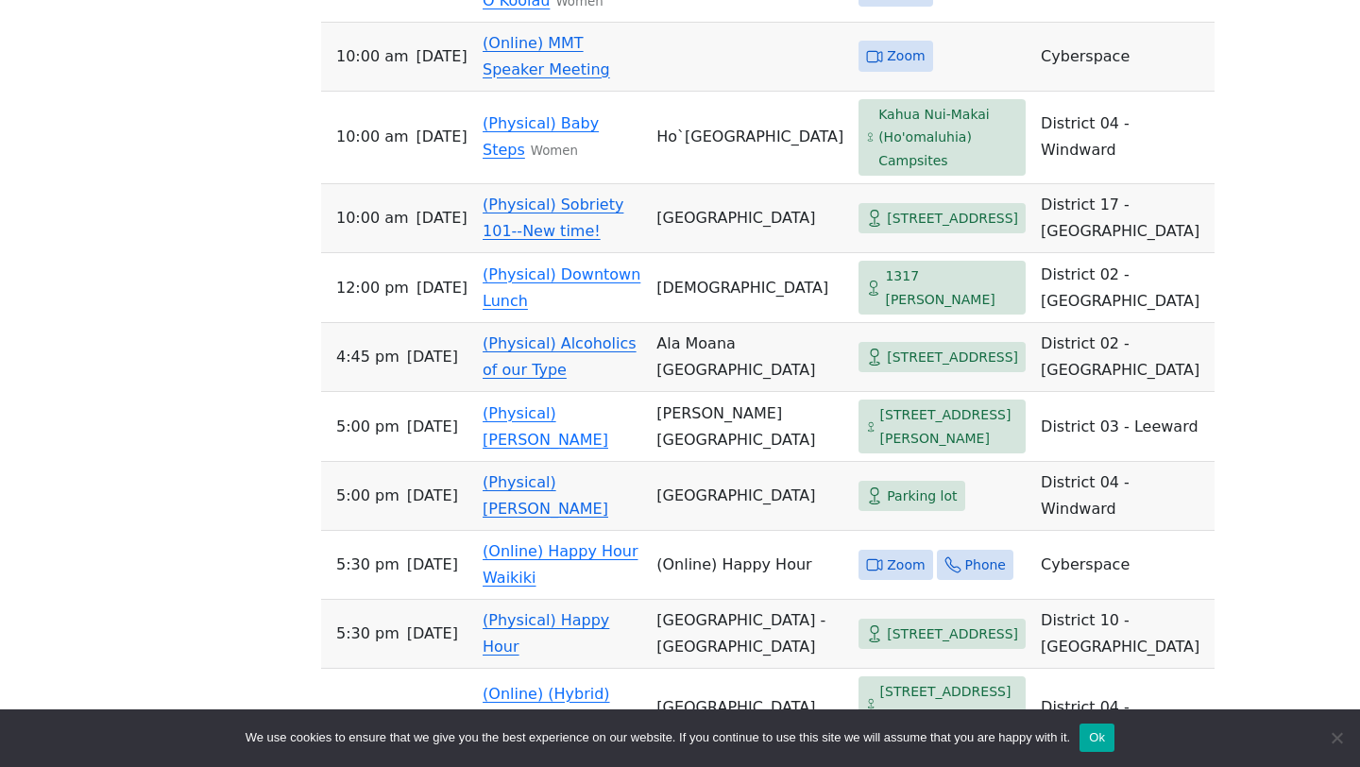
scroll to position [1820, 0]
